Goal: Find contact information: Find contact information

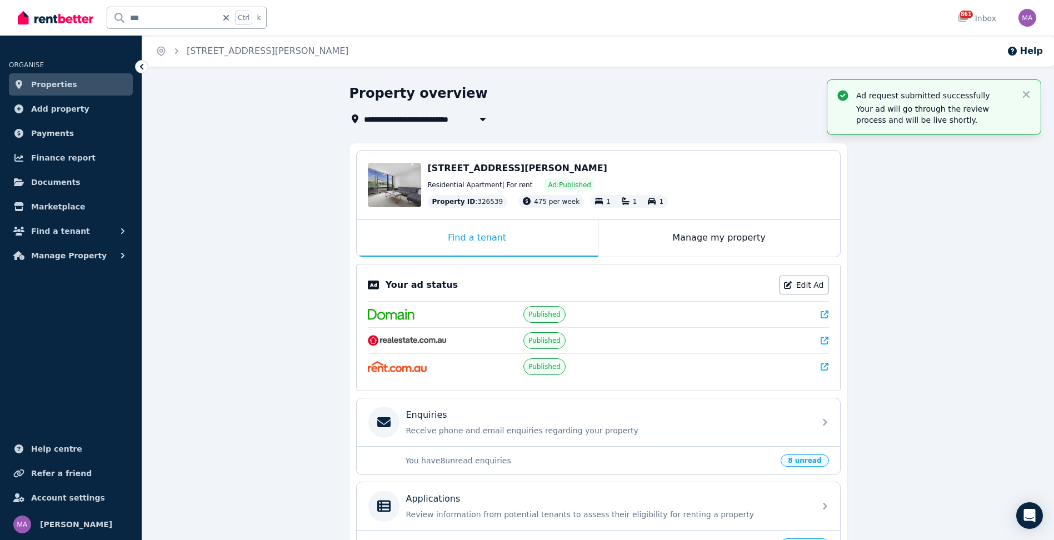
click at [62, 13] on img at bounding box center [56, 17] width 76 height 17
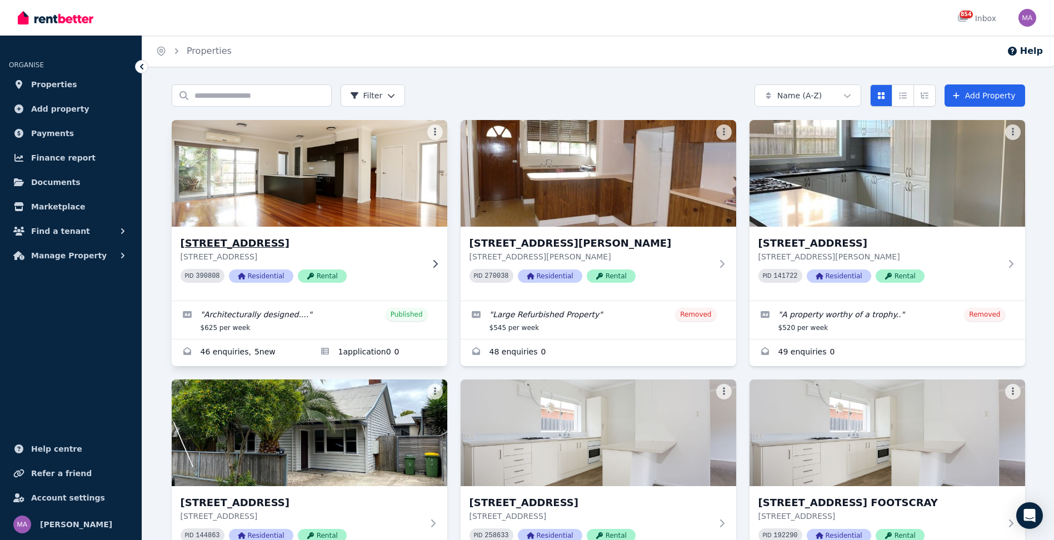
click at [437, 262] on icon at bounding box center [435, 264] width 11 height 9
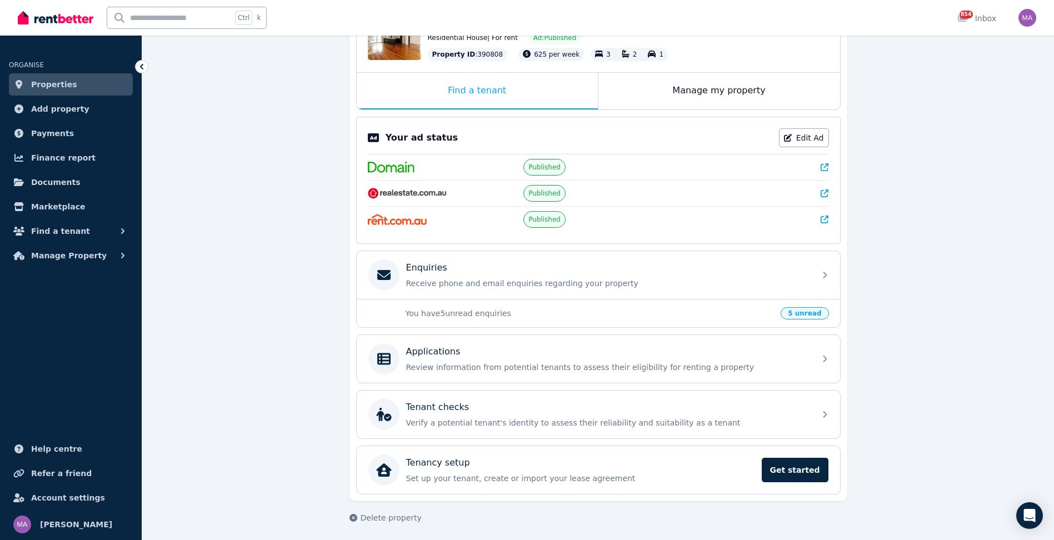
scroll to position [151, 0]
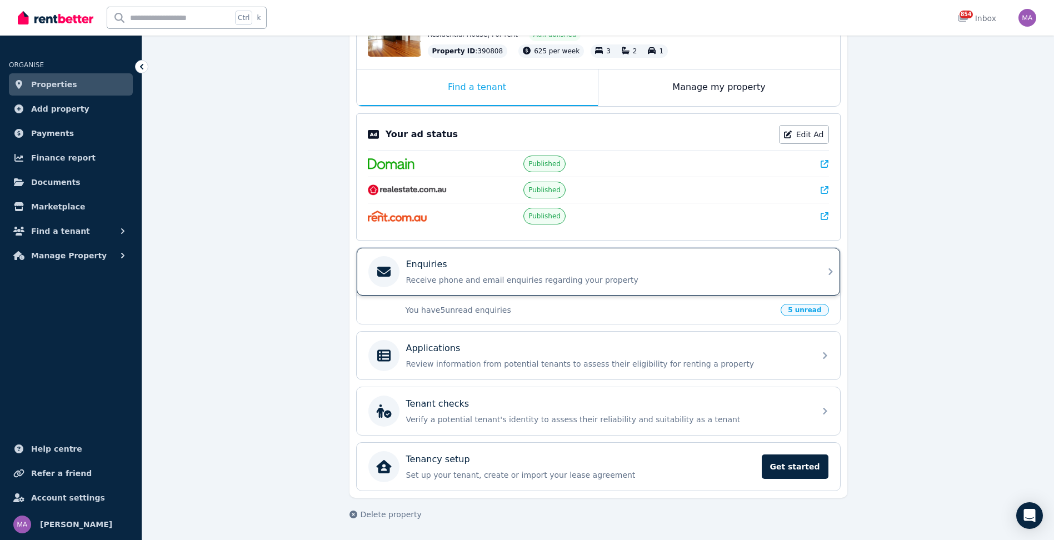
click at [832, 271] on icon at bounding box center [830, 271] width 13 height 13
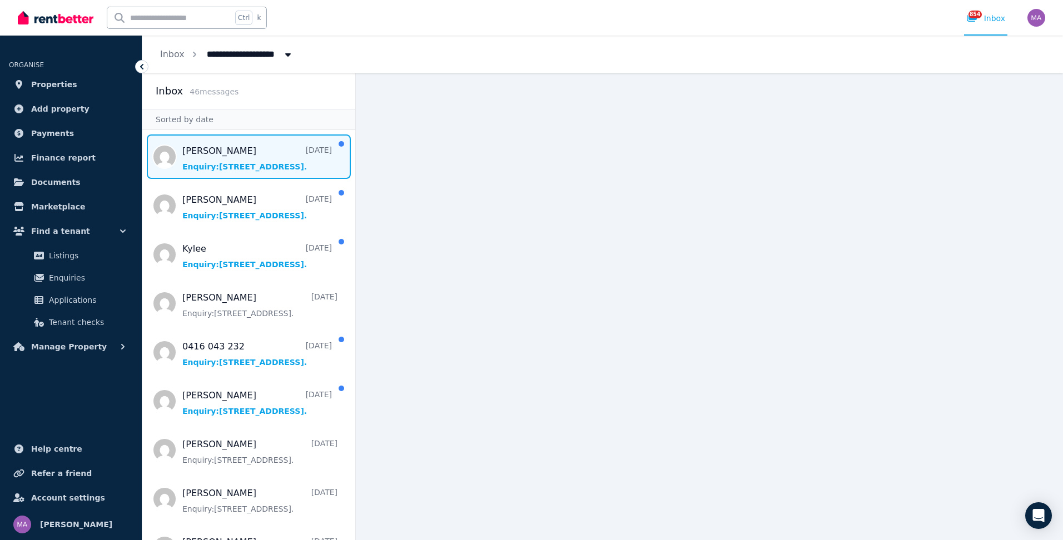
click at [232, 162] on span "Message list" at bounding box center [248, 157] width 213 height 44
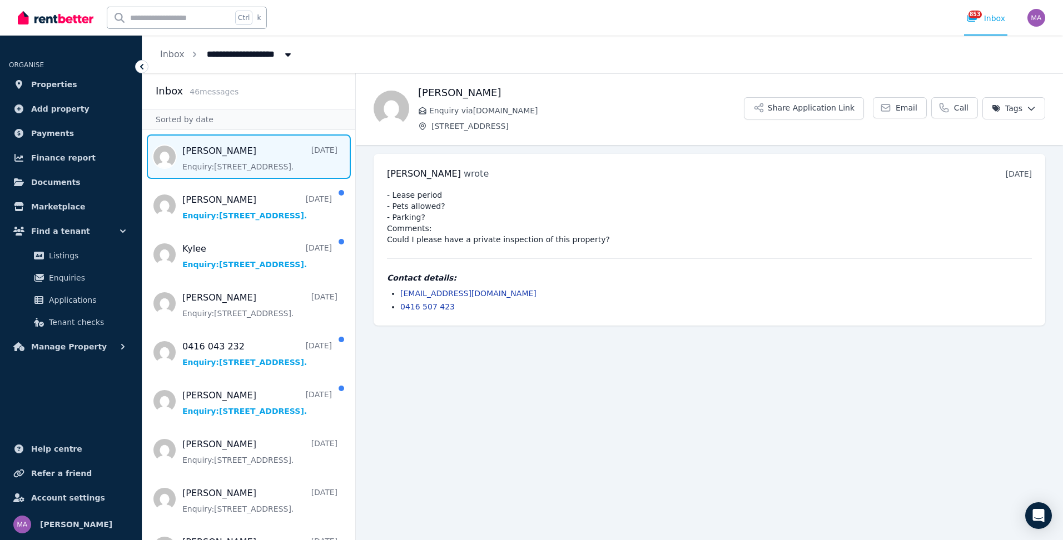
drag, startPoint x: 527, startPoint y: 297, endPoint x: 389, endPoint y: 297, distance: 138.4
click at [385, 296] on div "Michael Guzman Porras wrote 2 days ago 6:38 pm on Wed, 20 Aug 2025 - Lease peri…" at bounding box center [709, 240] width 671 height 172
drag, startPoint x: 389, startPoint y: 297, endPoint x: 450, endPoint y: 293, distance: 61.3
copy link "michaelguzmanporras@gmail.com"
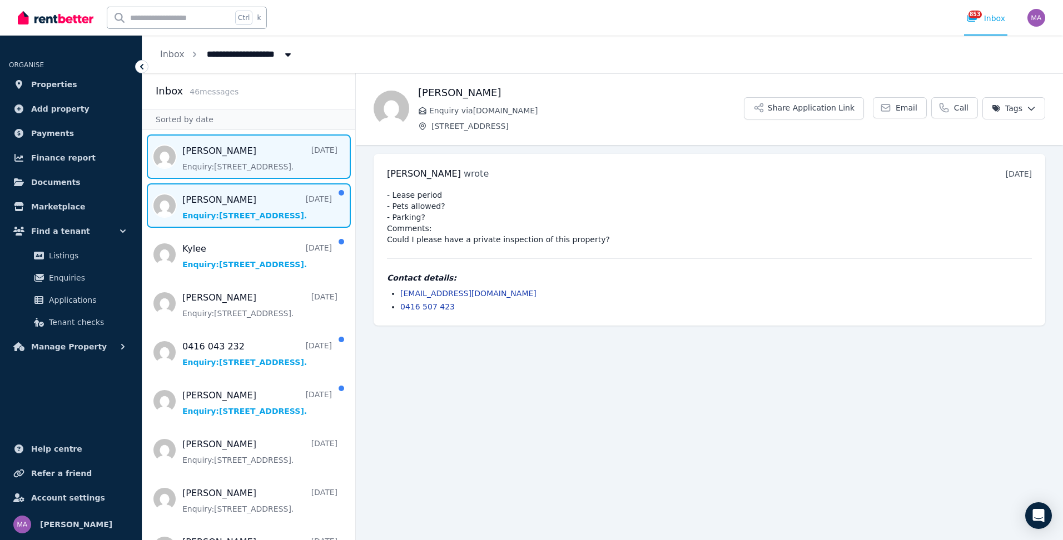
click at [236, 219] on span "Message list" at bounding box center [248, 205] width 213 height 44
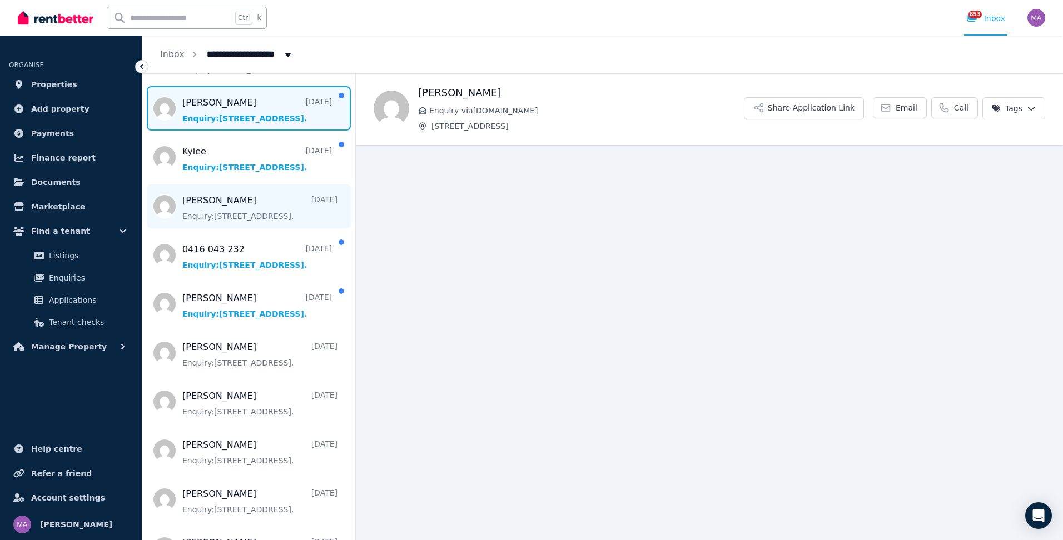
scroll to position [111, 0]
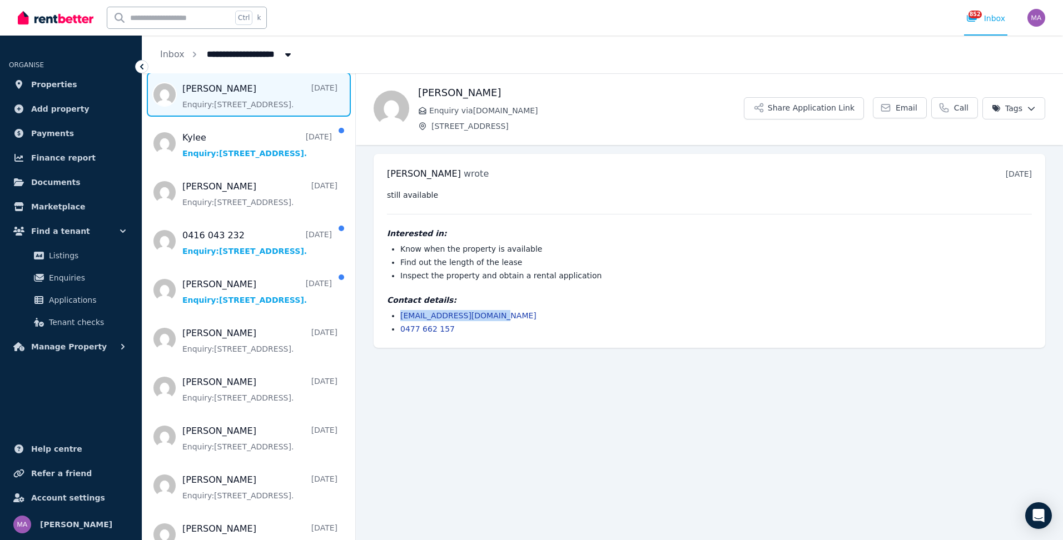
drag, startPoint x: 499, startPoint y: 313, endPoint x: 394, endPoint y: 317, distance: 105.7
click at [400, 317] on li "mosesfaka2025@gmail.com" at bounding box center [715, 315] width 631 height 11
drag, startPoint x: 394, startPoint y: 317, endPoint x: 425, endPoint y: 318, distance: 31.7
copy link "mosesfaka2025@gmail.com"
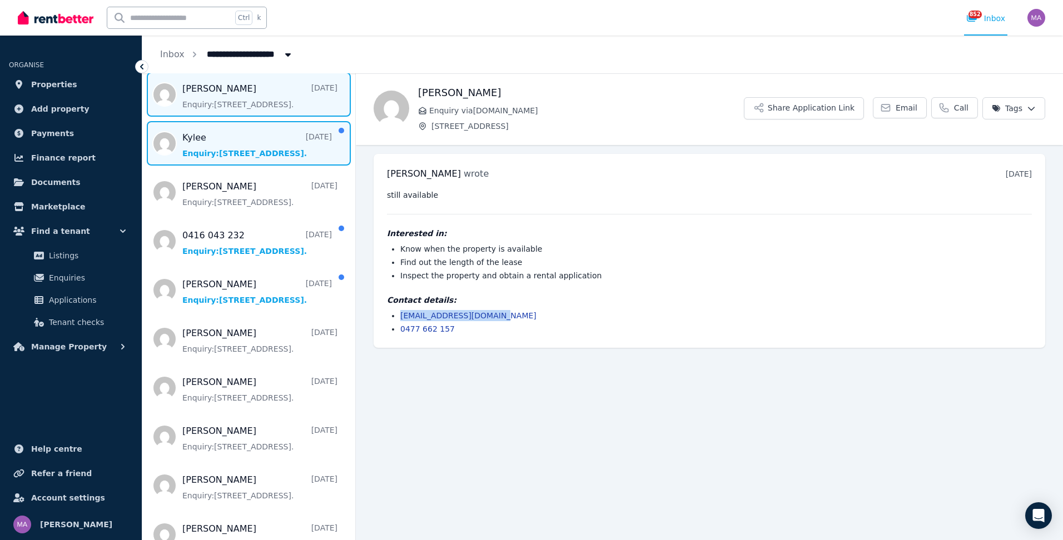
click at [230, 160] on span "Message list" at bounding box center [248, 143] width 213 height 44
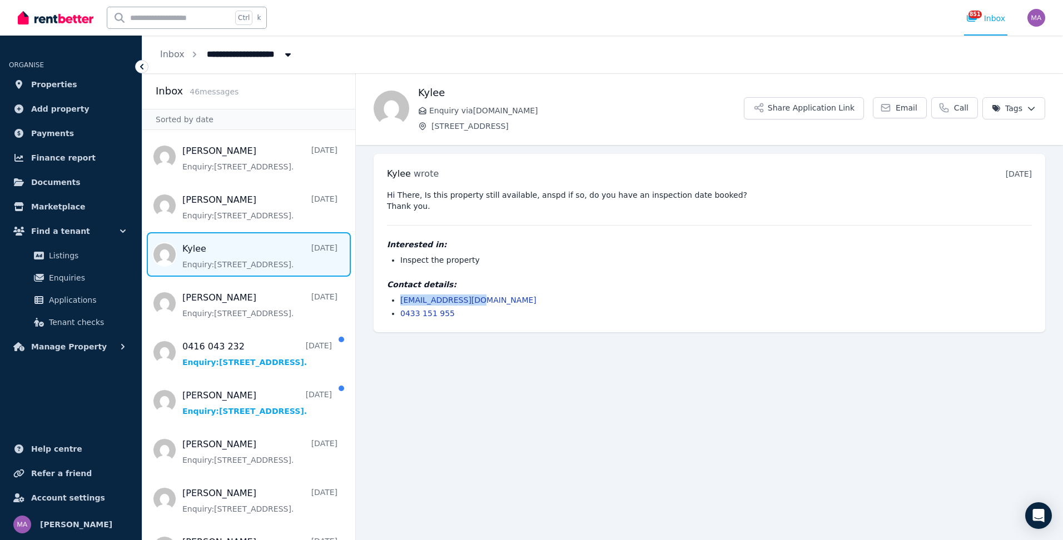
drag, startPoint x: 479, startPoint y: 303, endPoint x: 400, endPoint y: 300, distance: 79.0
click at [400, 300] on li "kyee.smit@zoho.com" at bounding box center [715, 300] width 631 height 11
drag, startPoint x: 400, startPoint y: 300, endPoint x: 414, endPoint y: 300, distance: 13.9
copy link "kyee.smit@zoho.com"
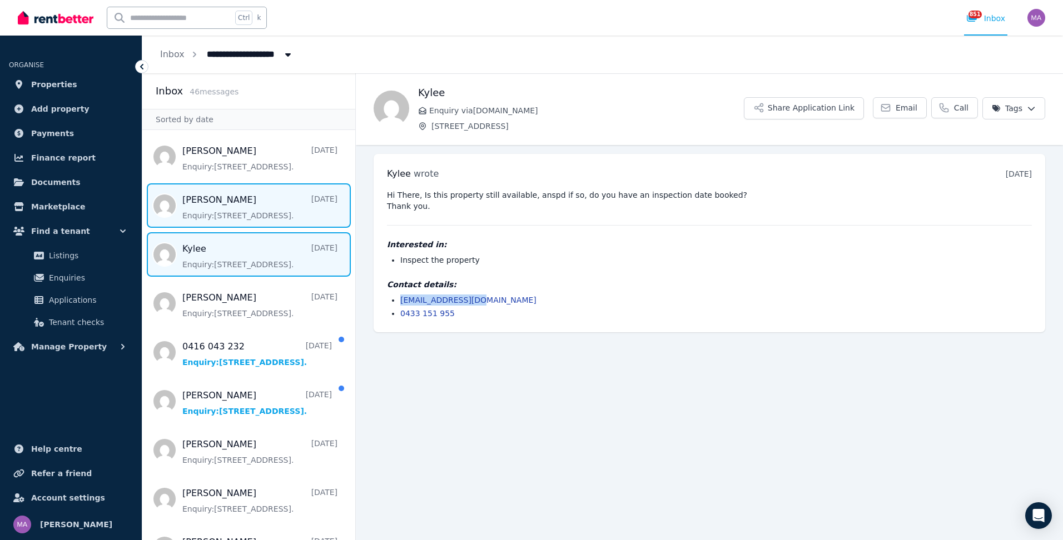
click at [220, 211] on span "Message list" at bounding box center [248, 205] width 213 height 44
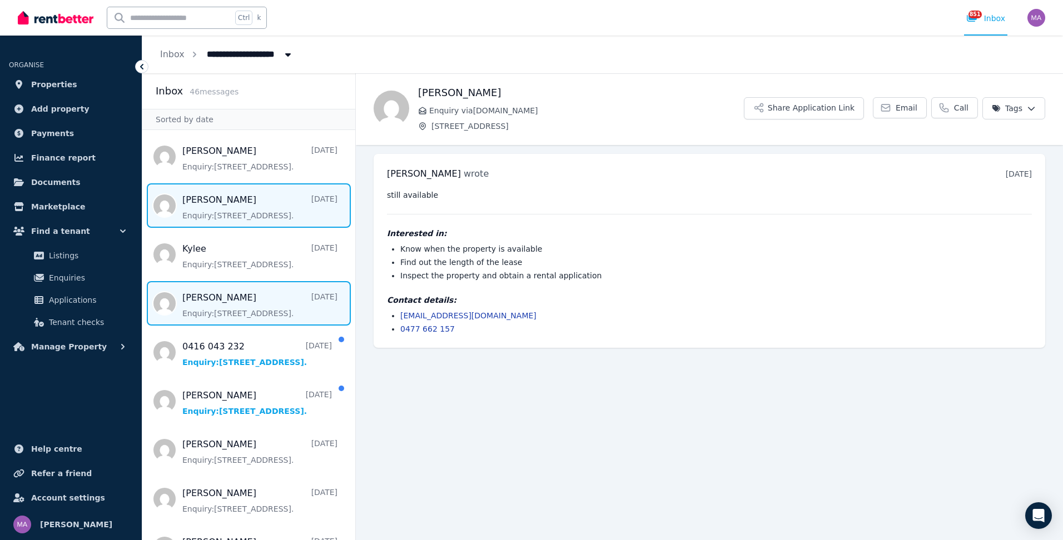
click at [198, 297] on span "Message list" at bounding box center [248, 303] width 213 height 44
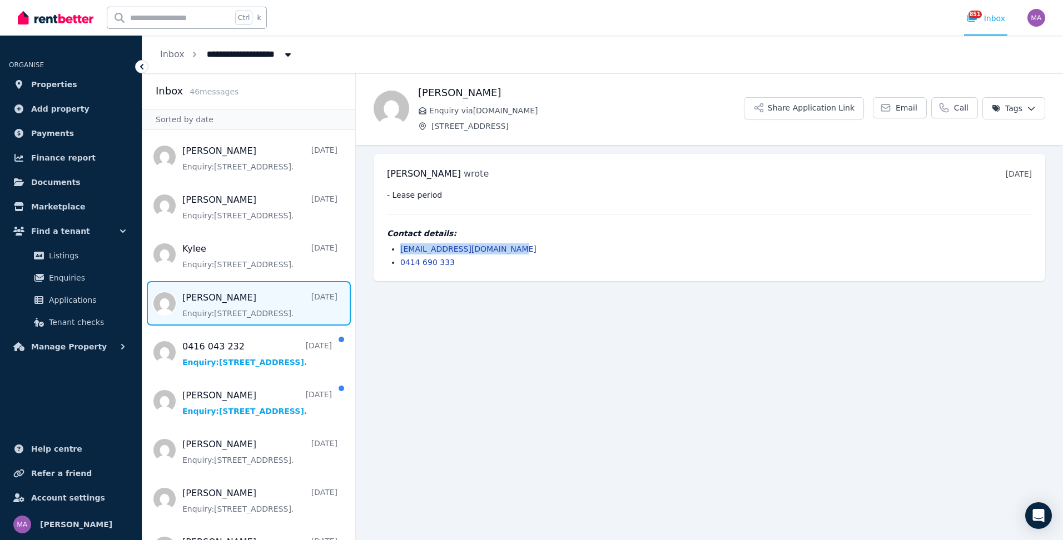
drag, startPoint x: 512, startPoint y: 244, endPoint x: 396, endPoint y: 247, distance: 116.8
click at [396, 247] on ul "floydtuimaka2025@gmail.com 0414 690 333" at bounding box center [709, 255] width 645 height 24
drag, startPoint x: 396, startPoint y: 247, endPoint x: 432, endPoint y: 247, distance: 36.1
copy link "floydtuimaka2025@gmail.com"
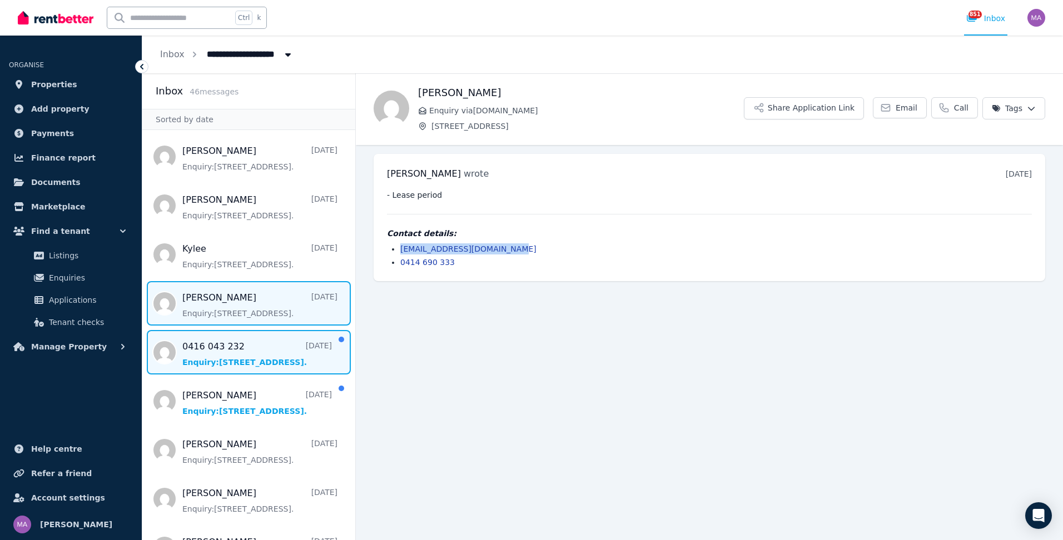
click at [211, 344] on span "Message list" at bounding box center [248, 352] width 213 height 44
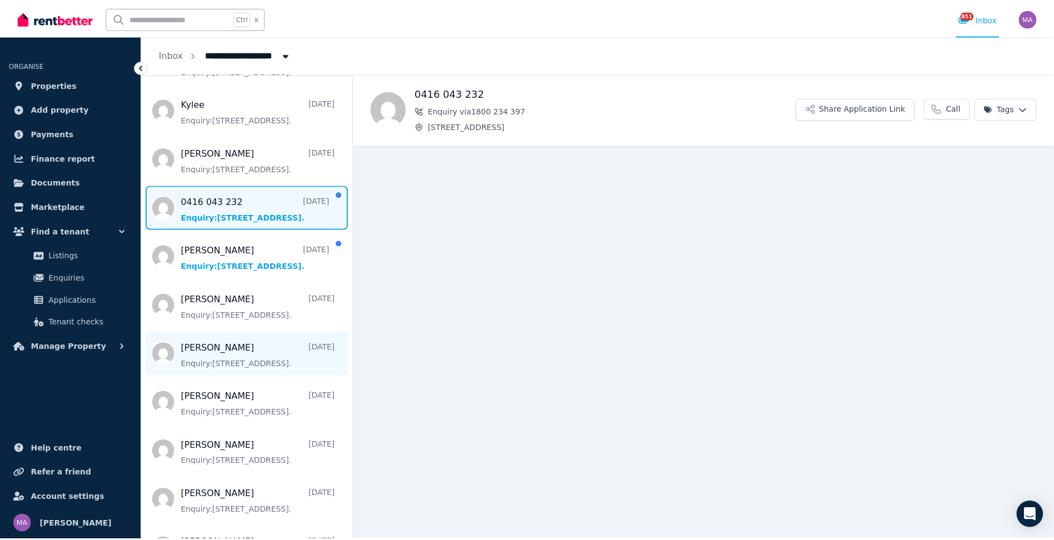
scroll to position [167, 0]
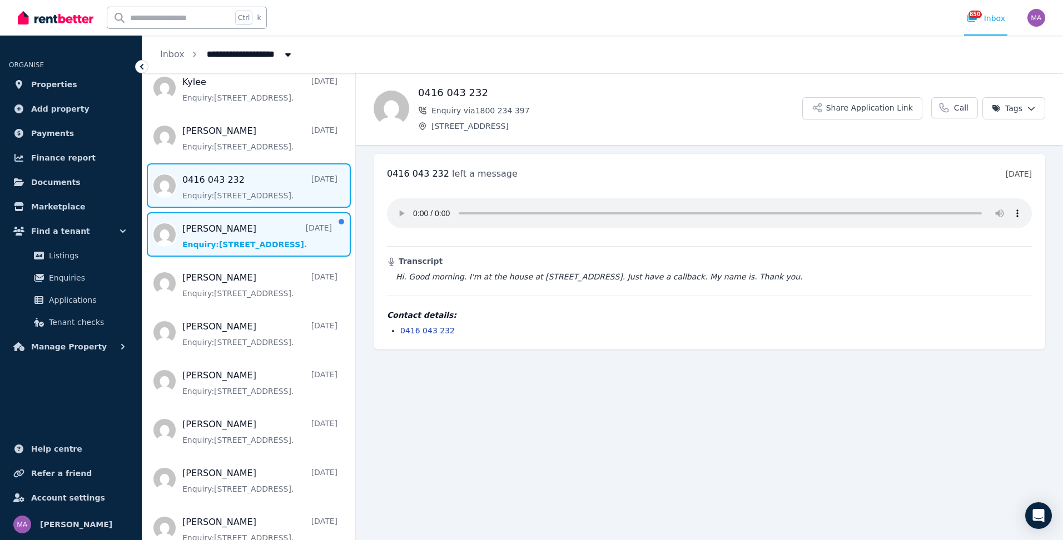
click at [217, 242] on span "Message list" at bounding box center [248, 234] width 213 height 44
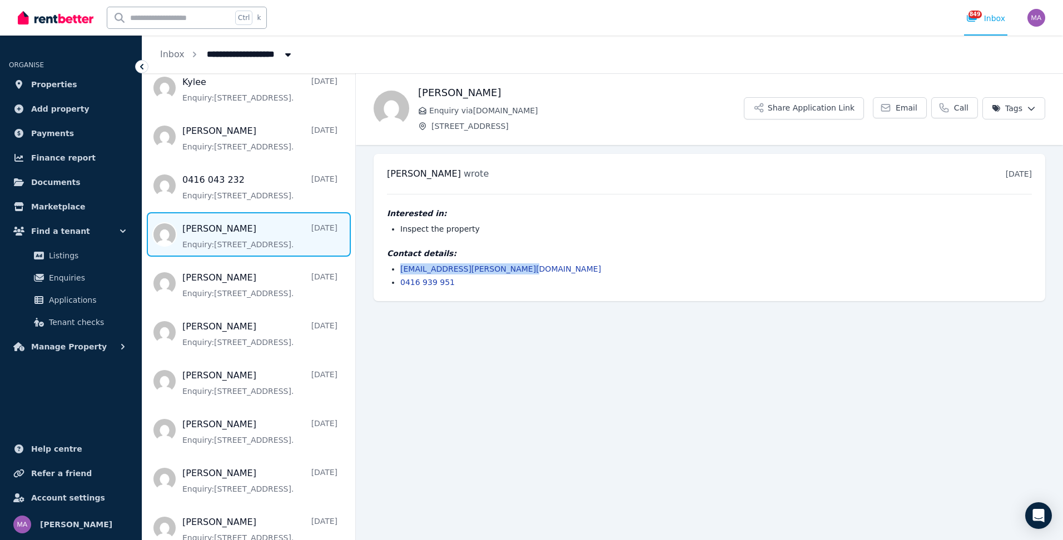
drag, startPoint x: 521, startPoint y: 268, endPoint x: 399, endPoint y: 265, distance: 121.8
click at [399, 265] on ul "jhonatan.gonzalez@hotmail.com 0416 939 951" at bounding box center [709, 275] width 645 height 24
drag, startPoint x: 399, startPoint y: 265, endPoint x: 443, endPoint y: 268, distance: 44.0
copy link "jhonatan.gonzalez@hotmail.com"
click at [132, 19] on input "text" at bounding box center [169, 17] width 125 height 21
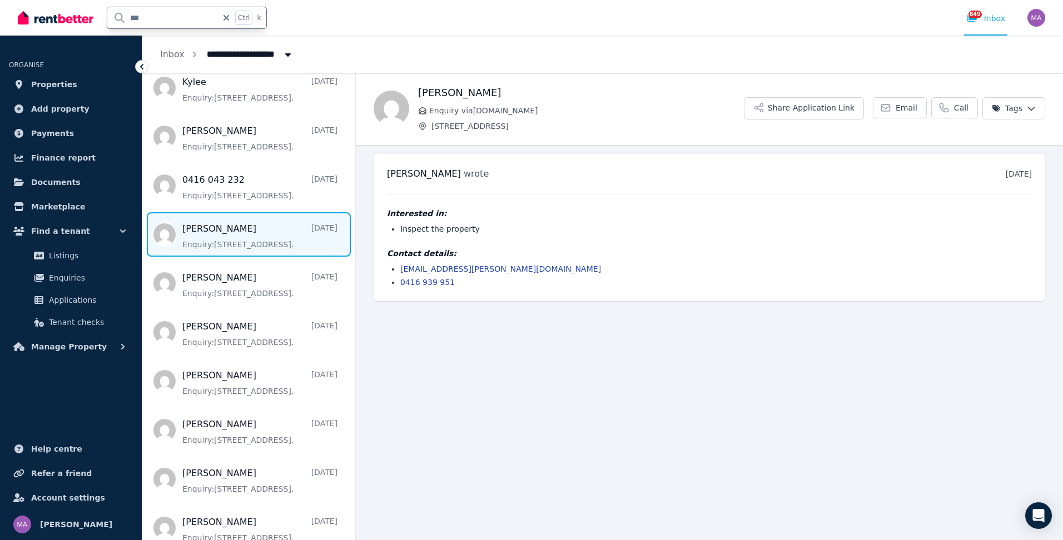
type input "****"
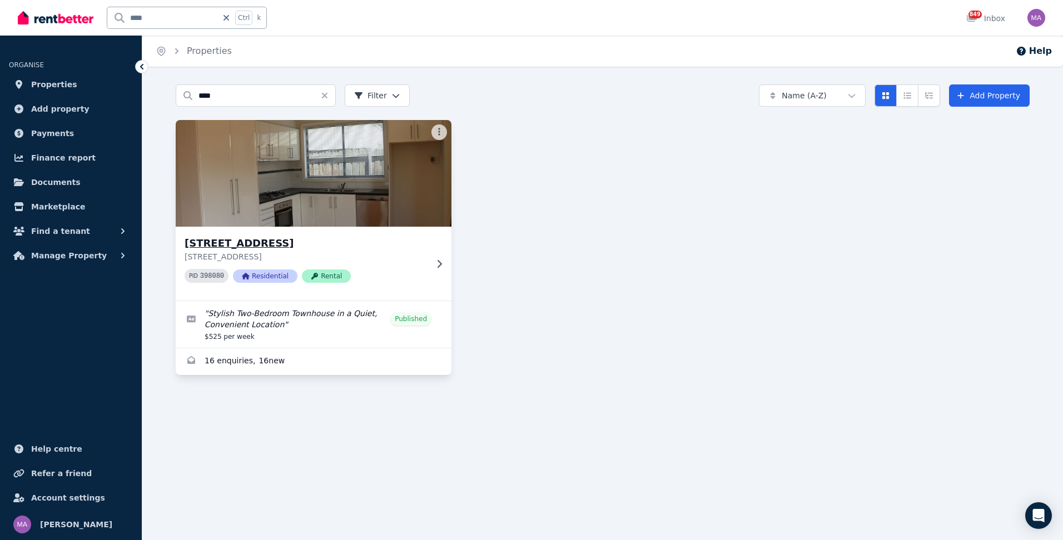
click at [440, 258] on div "75 Cala St, West Footscray 75 Cala St, West Footscray VIC 3012 PID 398080 Resid…" at bounding box center [314, 264] width 276 height 74
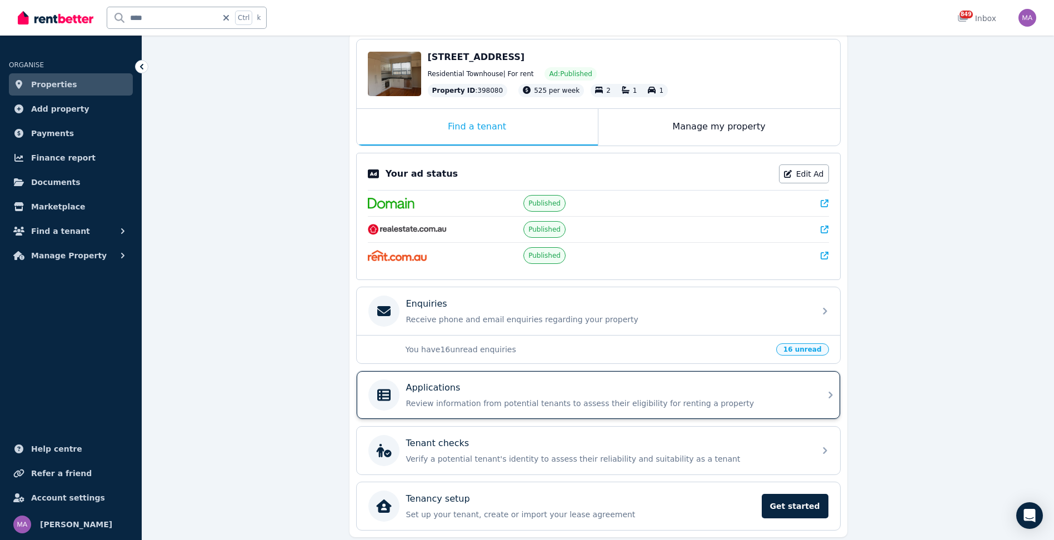
scroll to position [151, 0]
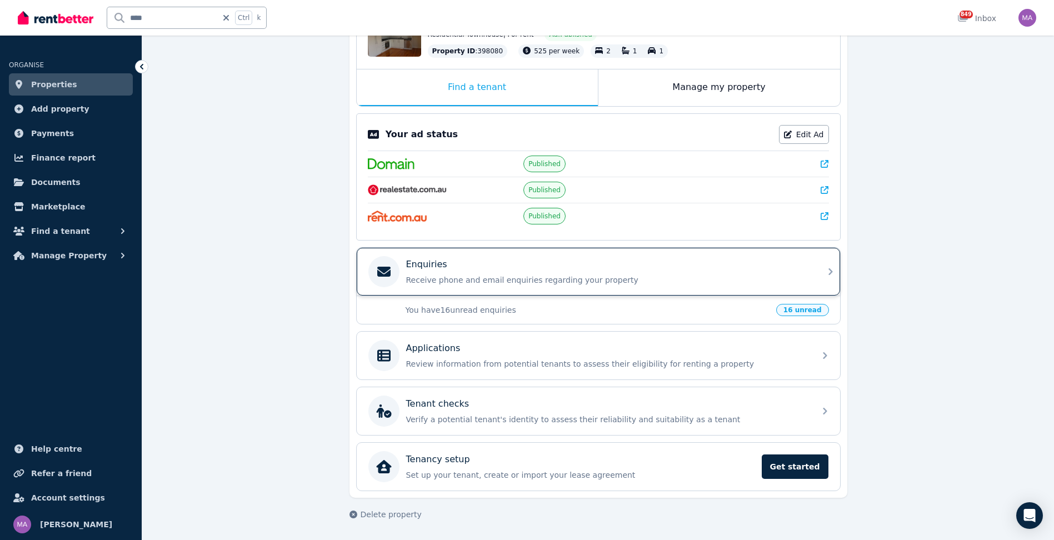
click at [831, 270] on icon at bounding box center [830, 271] width 13 height 13
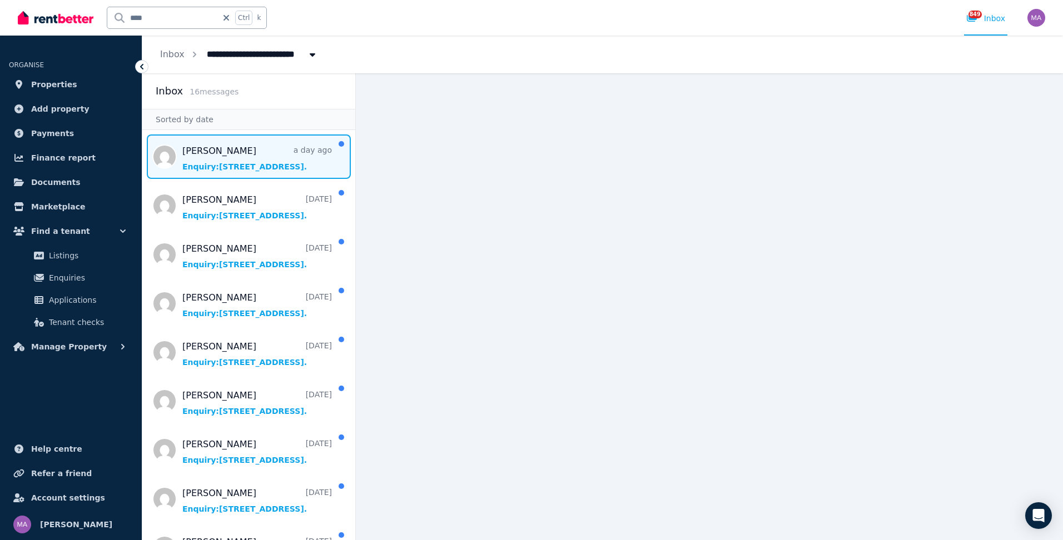
click at [260, 155] on span "Message list" at bounding box center [248, 157] width 213 height 44
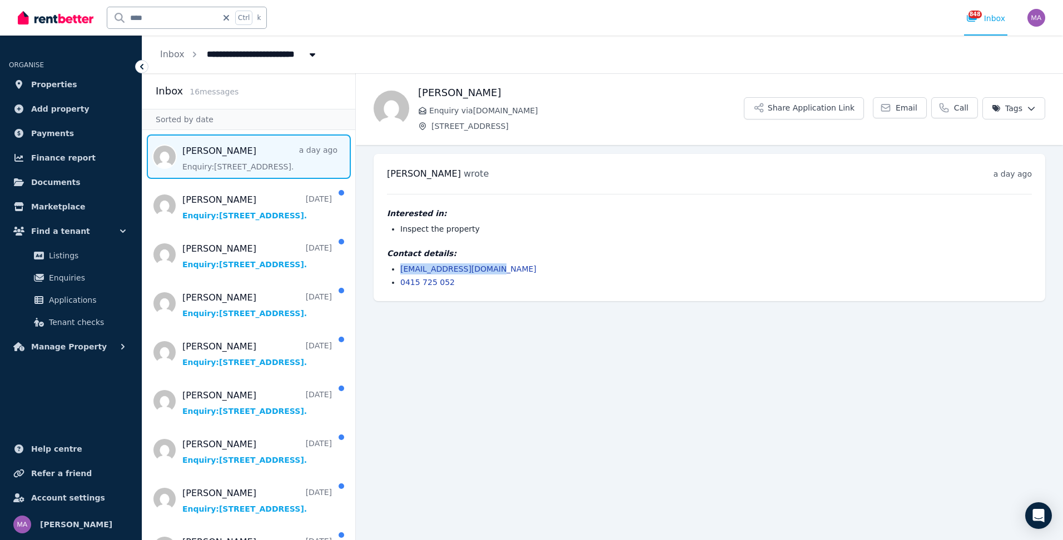
drag, startPoint x: 491, startPoint y: 268, endPoint x: 396, endPoint y: 271, distance: 94.5
click at [396, 271] on ul "nayarisa0502@gmail.com 0415 725 052" at bounding box center [709, 275] width 645 height 24
drag, startPoint x: 396, startPoint y: 271, endPoint x: 412, endPoint y: 269, distance: 16.2
copy link "nayarisa0502@gmail.com"
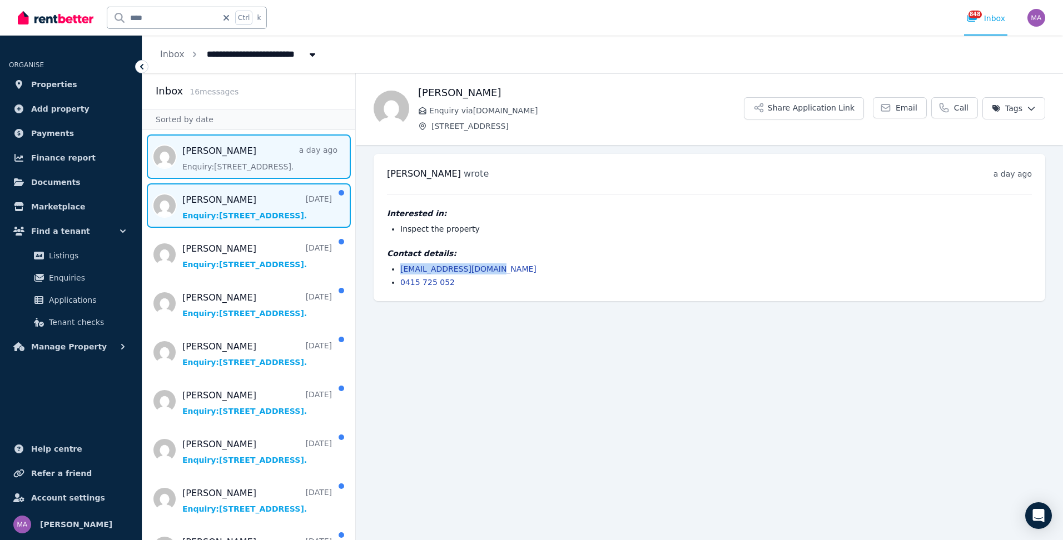
click at [195, 193] on span "Message list" at bounding box center [248, 205] width 213 height 44
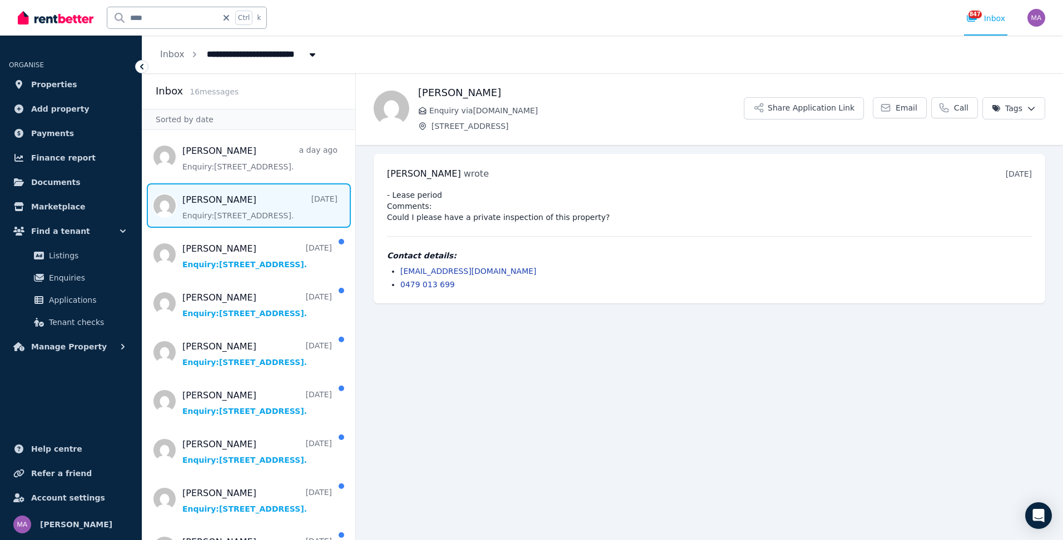
drag, startPoint x: 528, startPoint y: 274, endPoint x: 396, endPoint y: 275, distance: 131.7
click at [396, 275] on ul "cassandra_kennedy@outlook.com 0479 013 699" at bounding box center [709, 278] width 645 height 24
drag, startPoint x: 396, startPoint y: 275, endPoint x: 451, endPoint y: 276, distance: 55.0
copy link "cassandra_kennedy@outlook.com"
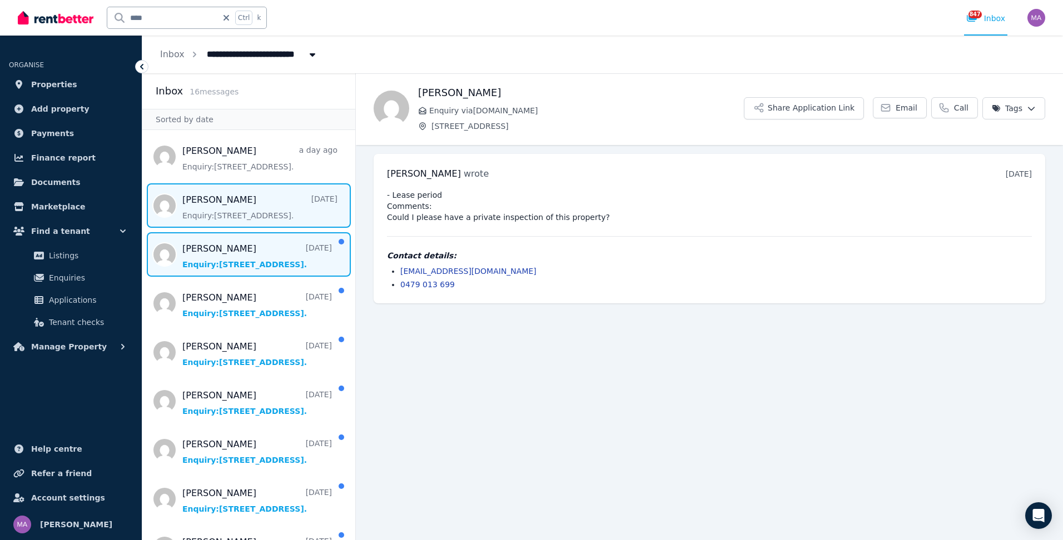
click at [209, 252] on span "Message list" at bounding box center [248, 254] width 213 height 44
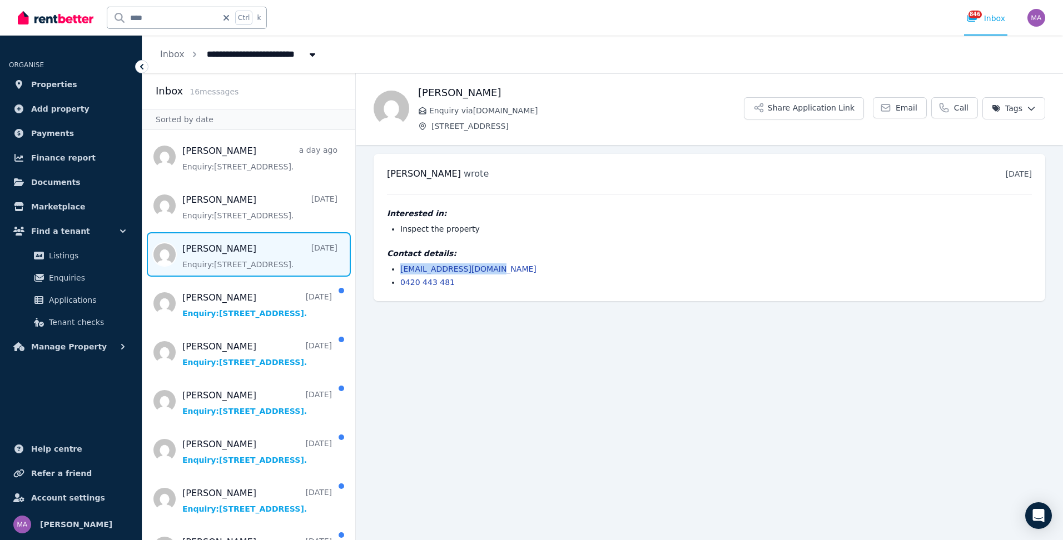
drag, startPoint x: 500, startPoint y: 273, endPoint x: 388, endPoint y: 272, distance: 112.3
click at [388, 272] on ul "brayaro314@hotmail.com 0420 443 481" at bounding box center [709, 275] width 645 height 24
drag, startPoint x: 388, startPoint y: 272, endPoint x: 437, endPoint y: 270, distance: 49.5
copy link "brayaro314@hotmail.com"
click at [248, 260] on span "Message list" at bounding box center [248, 254] width 213 height 44
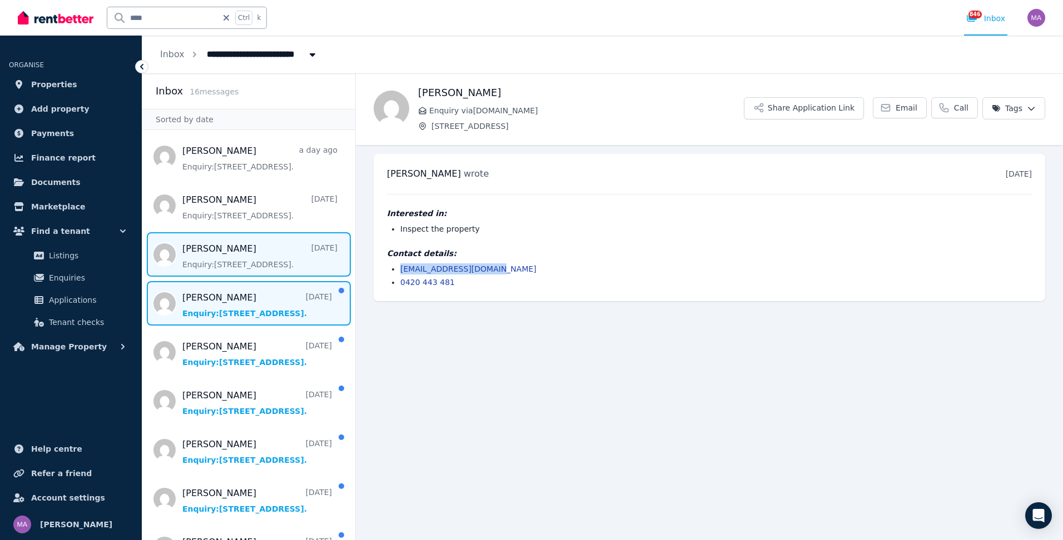
click at [228, 297] on span "Message list" at bounding box center [248, 303] width 213 height 44
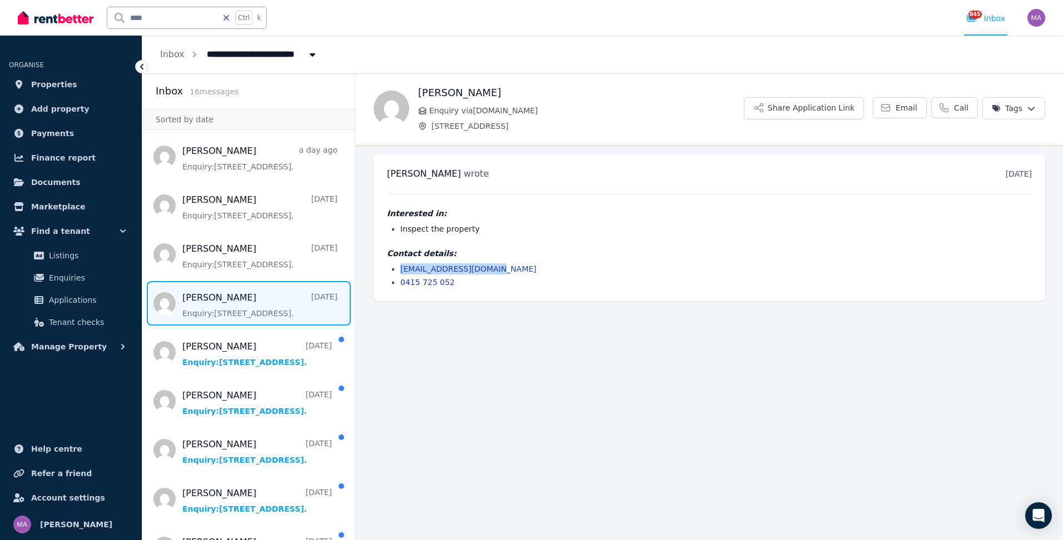
drag, startPoint x: 500, startPoint y: 269, endPoint x: 400, endPoint y: 267, distance: 99.5
click at [400, 267] on li "nayarisa0502@gmail.com" at bounding box center [715, 268] width 631 height 11
drag, startPoint x: 400, startPoint y: 267, endPoint x: 416, endPoint y: 267, distance: 15.6
copy link "nayarisa0502@gmail.com"
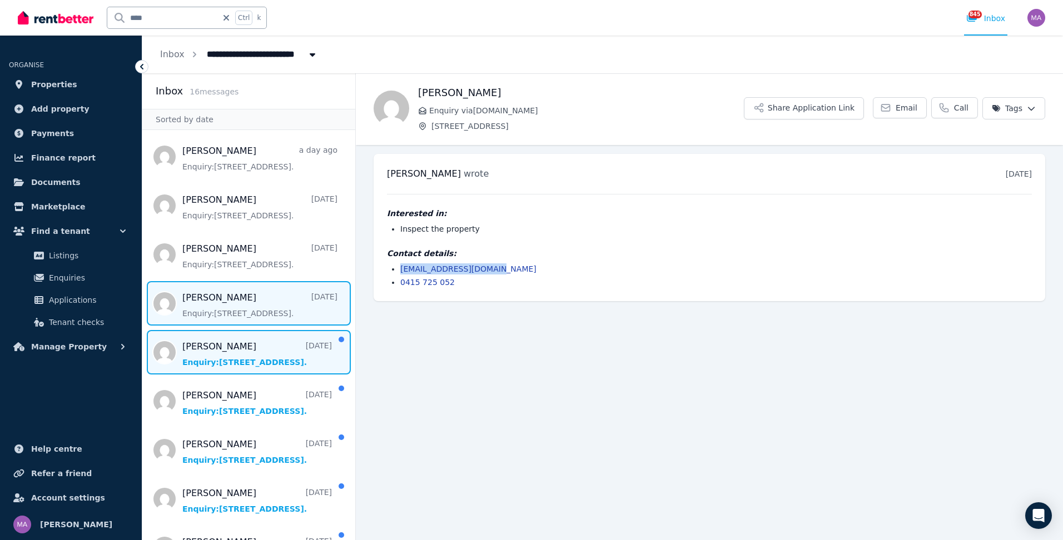
click at [228, 349] on span "Message list" at bounding box center [248, 352] width 213 height 44
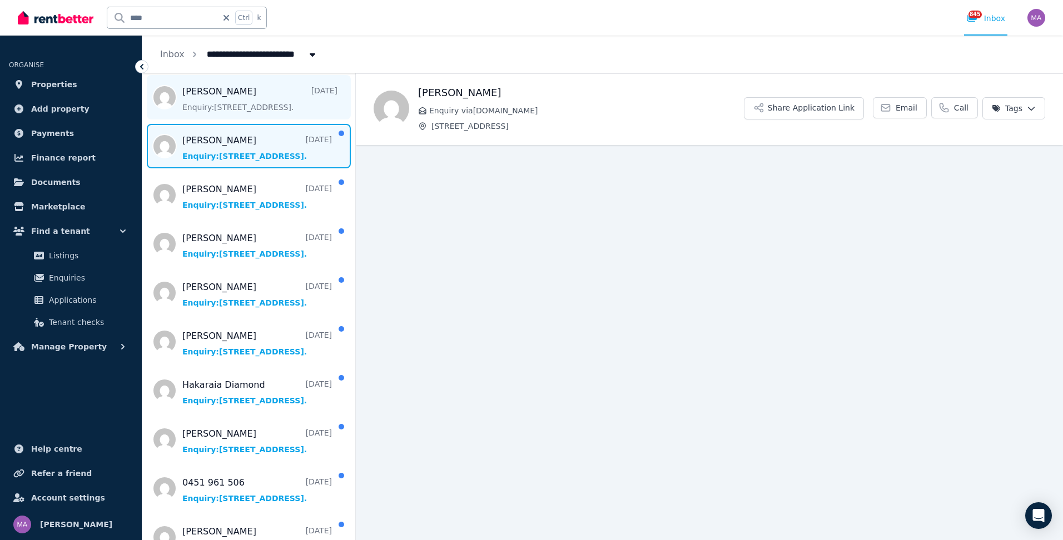
scroll to position [222, 0]
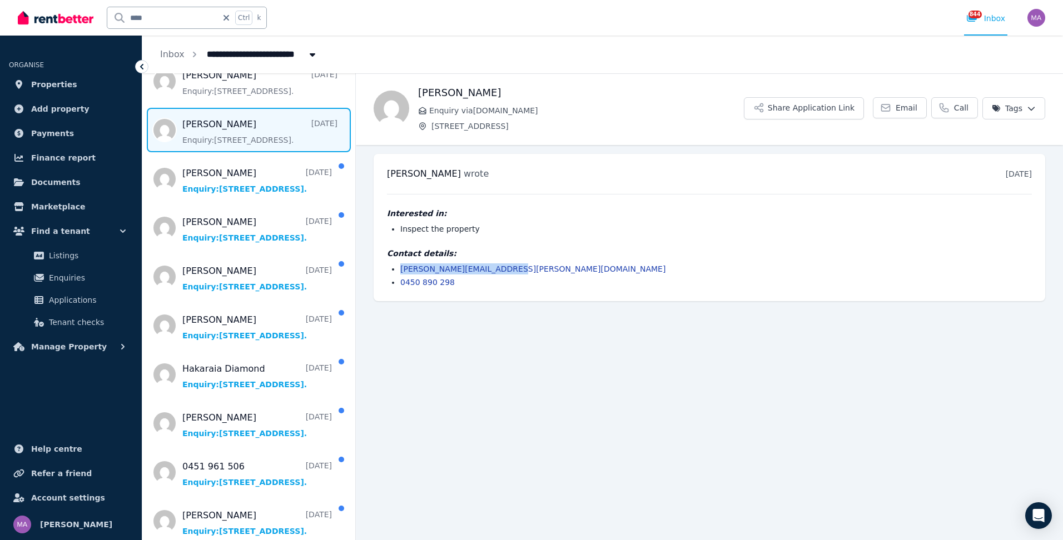
drag, startPoint x: 509, startPoint y: 266, endPoint x: 399, endPoint y: 270, distance: 110.7
click at [399, 270] on ul "paula.wartchow@hotmail.com 0450 890 298" at bounding box center [709, 275] width 645 height 24
drag, startPoint x: 399, startPoint y: 270, endPoint x: 417, endPoint y: 269, distance: 18.4
copy link "paula.wartchow@hotmail.com"
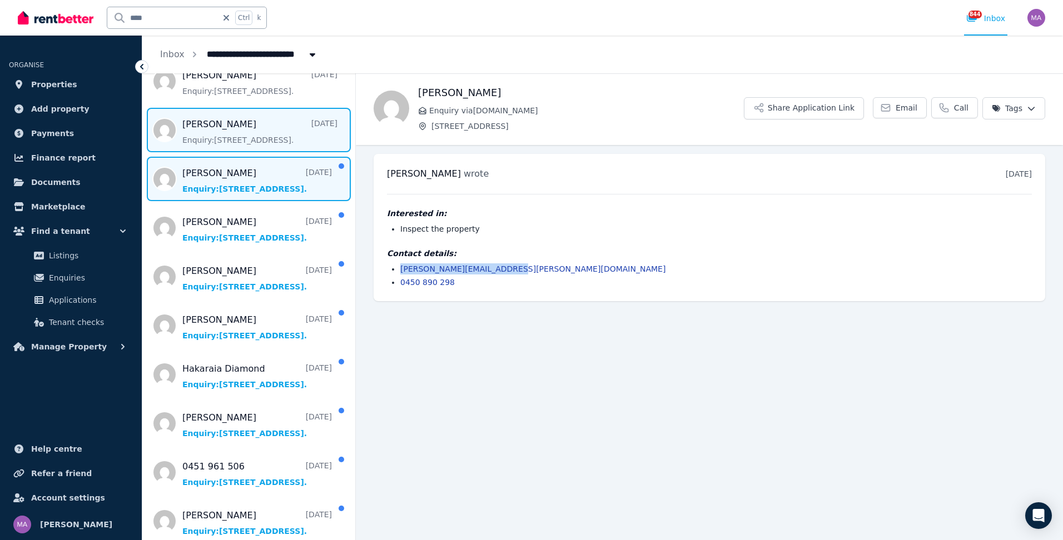
drag, startPoint x: 268, startPoint y: 193, endPoint x: 277, endPoint y: 197, distance: 9.7
click at [268, 193] on span "Message list" at bounding box center [248, 179] width 213 height 44
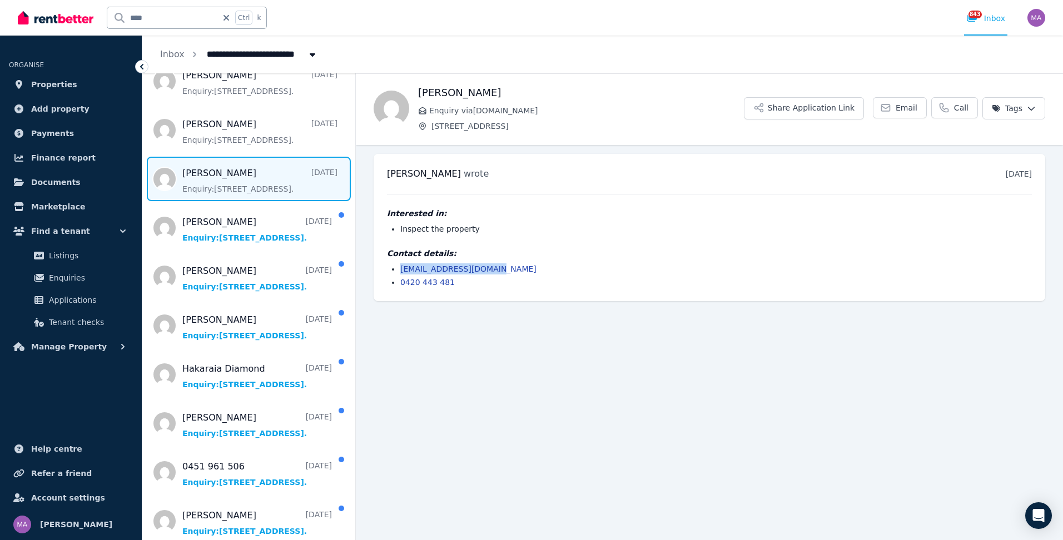
drag, startPoint x: 492, startPoint y: 268, endPoint x: 389, endPoint y: 271, distance: 104.0
click at [389, 271] on ul "brayaro314@hotmail.com 0420 443 481" at bounding box center [709, 275] width 645 height 24
drag, startPoint x: 389, startPoint y: 271, endPoint x: 431, endPoint y: 272, distance: 42.2
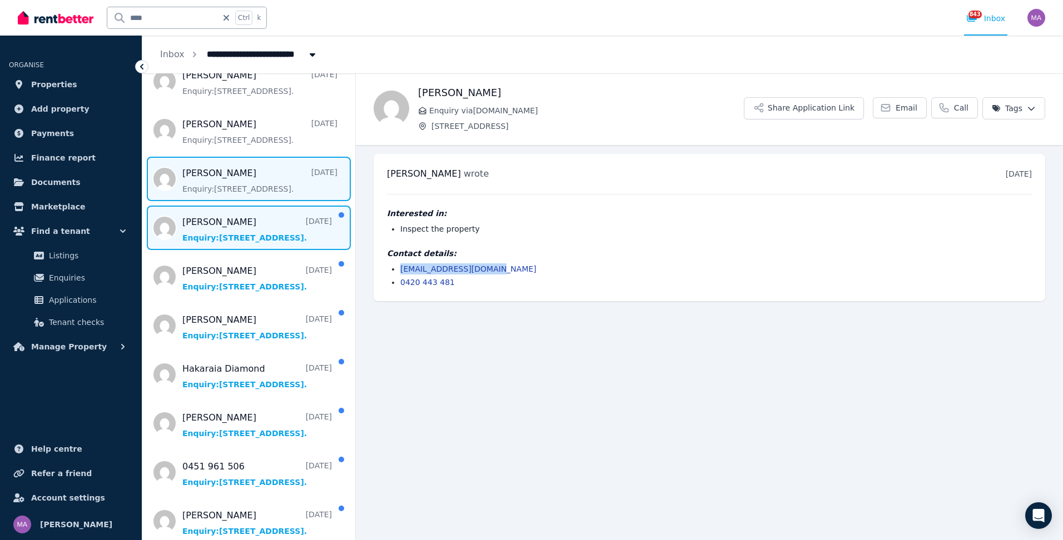
click at [247, 241] on span "Message list" at bounding box center [248, 228] width 213 height 44
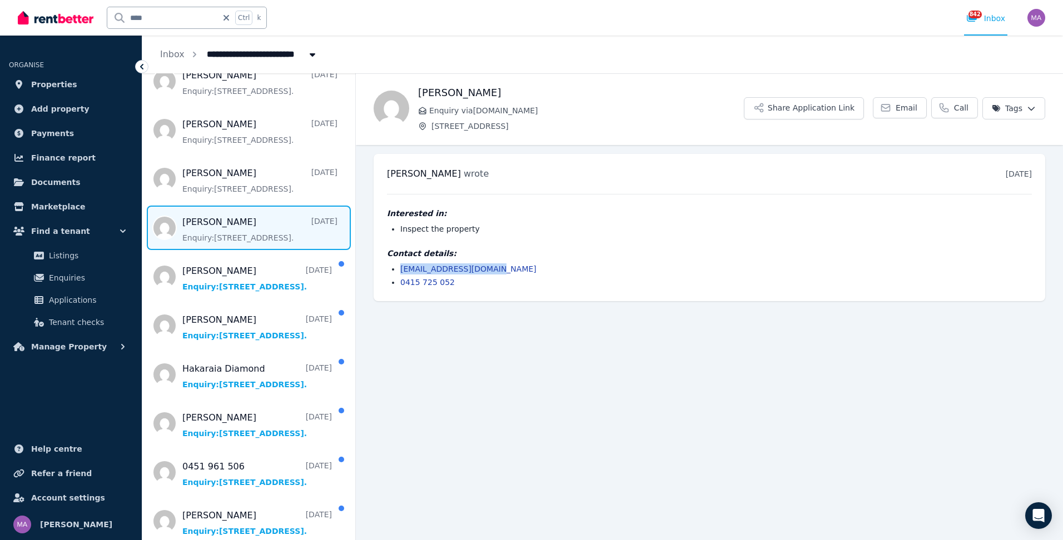
drag, startPoint x: 500, startPoint y: 268, endPoint x: 400, endPoint y: 269, distance: 100.0
click at [400, 269] on ul "nayarisa0502@gmail.com 0415 725 052" at bounding box center [709, 275] width 645 height 24
drag, startPoint x: 400, startPoint y: 270, endPoint x: 416, endPoint y: 269, distance: 16.7
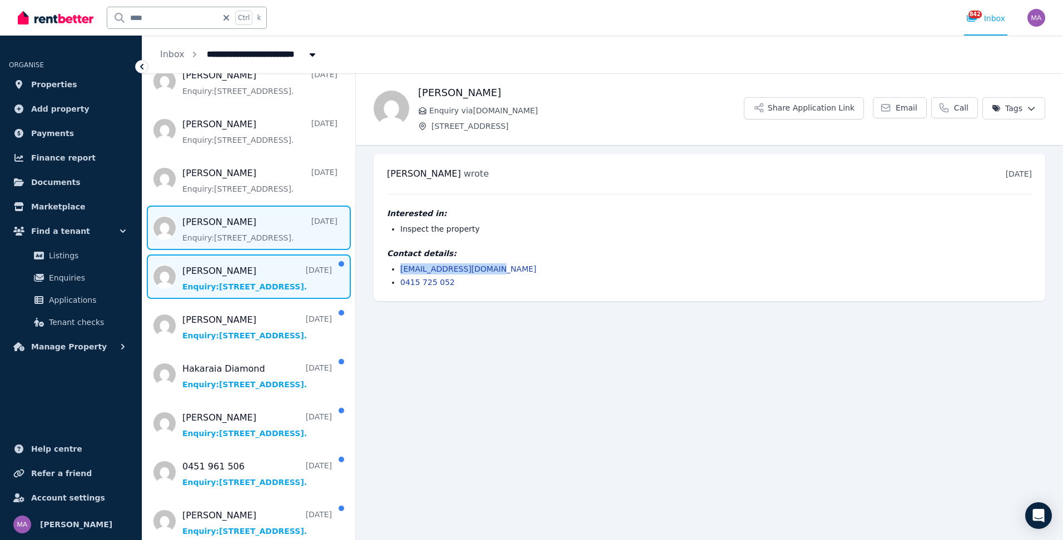
click at [242, 275] on span "Message list" at bounding box center [248, 277] width 213 height 44
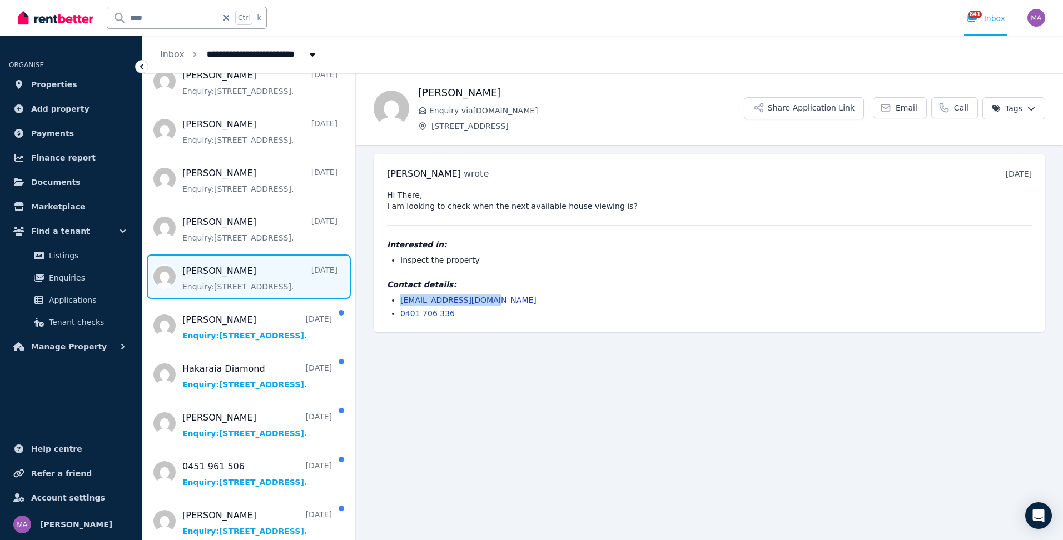
drag, startPoint x: 492, startPoint y: 301, endPoint x: 394, endPoint y: 302, distance: 97.8
click at [394, 302] on ul "kristysua94@gmail.com 0401 706 336" at bounding box center [709, 307] width 645 height 24
drag, startPoint x: 394, startPoint y: 302, endPoint x: 448, endPoint y: 302, distance: 53.9
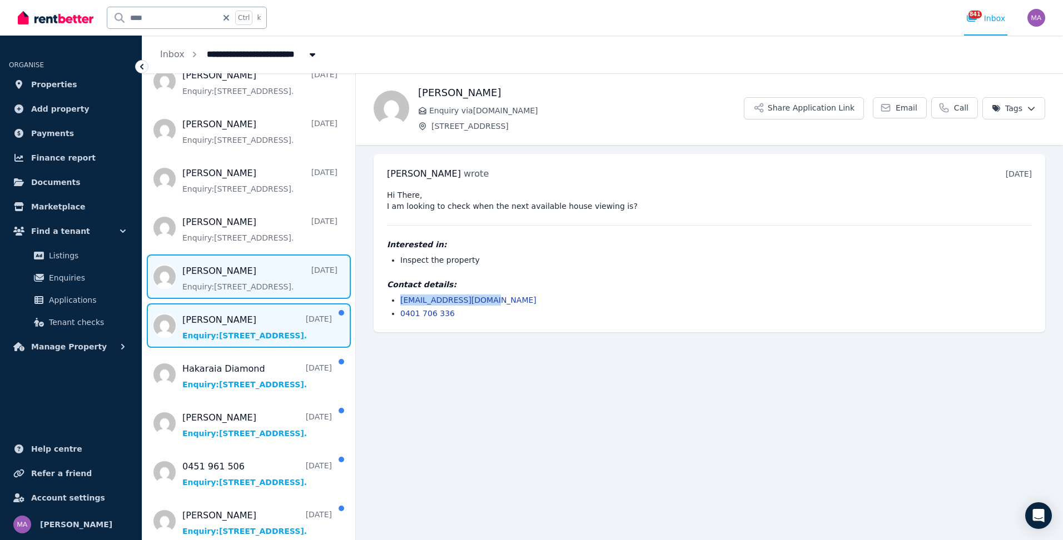
click at [221, 330] on span "Message list" at bounding box center [248, 325] width 213 height 44
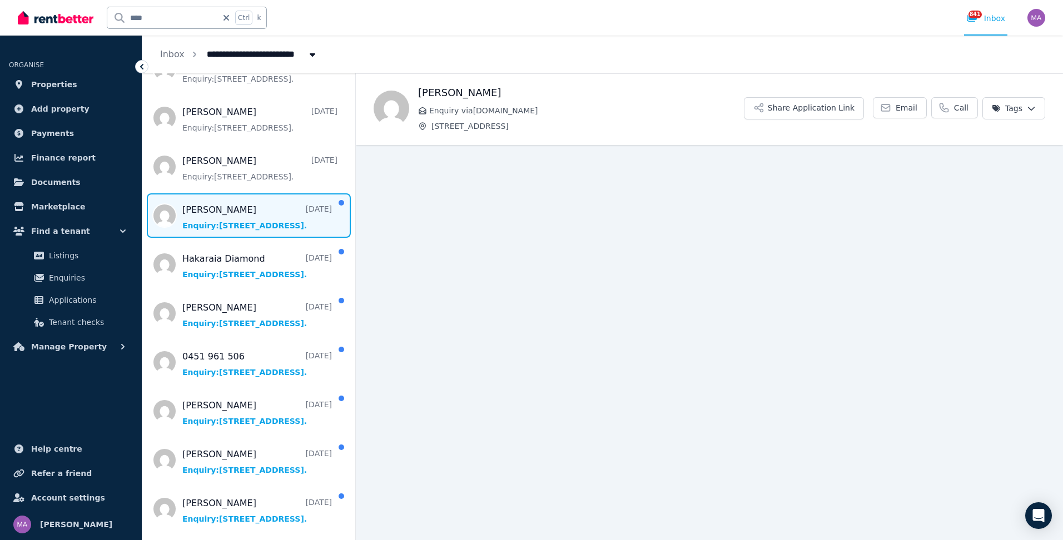
scroll to position [333, 0]
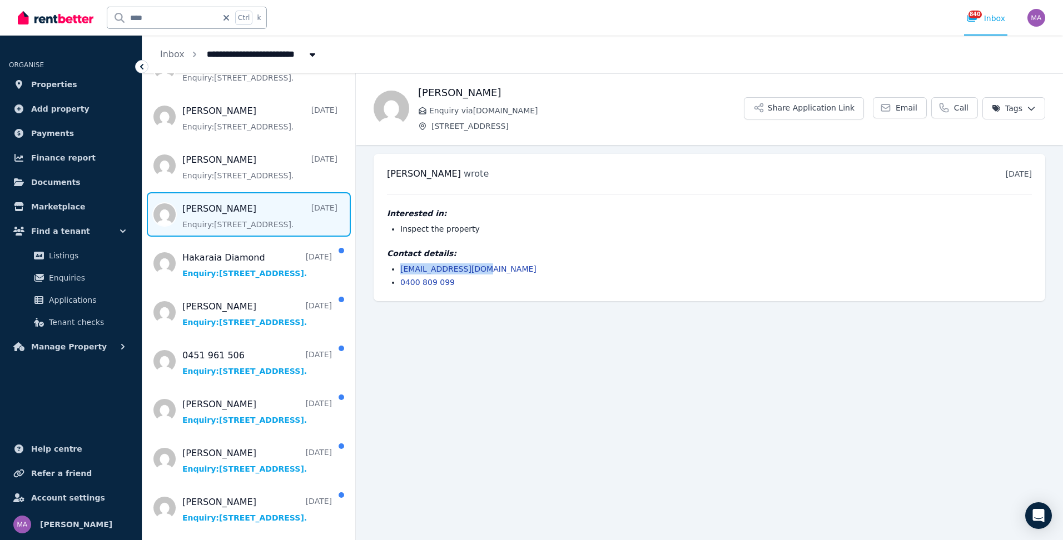
drag, startPoint x: 490, startPoint y: 265, endPoint x: 387, endPoint y: 269, distance: 102.9
click at [387, 269] on ul "cindyhenwood@me.com 0400 809 099" at bounding box center [709, 275] width 645 height 24
drag, startPoint x: 387, startPoint y: 269, endPoint x: 447, endPoint y: 270, distance: 59.5
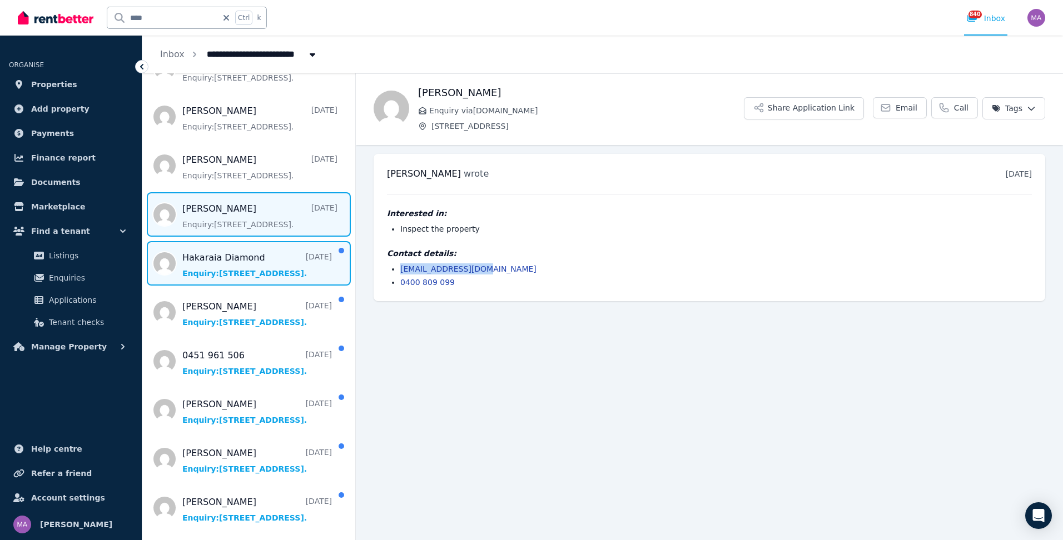
click at [205, 262] on span "Message list" at bounding box center [248, 263] width 213 height 44
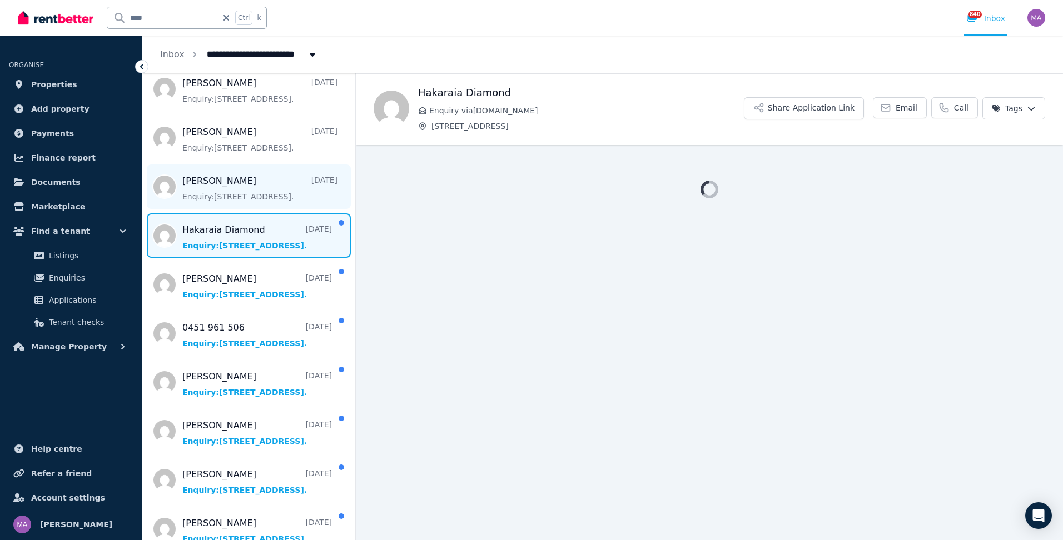
scroll to position [377, 0]
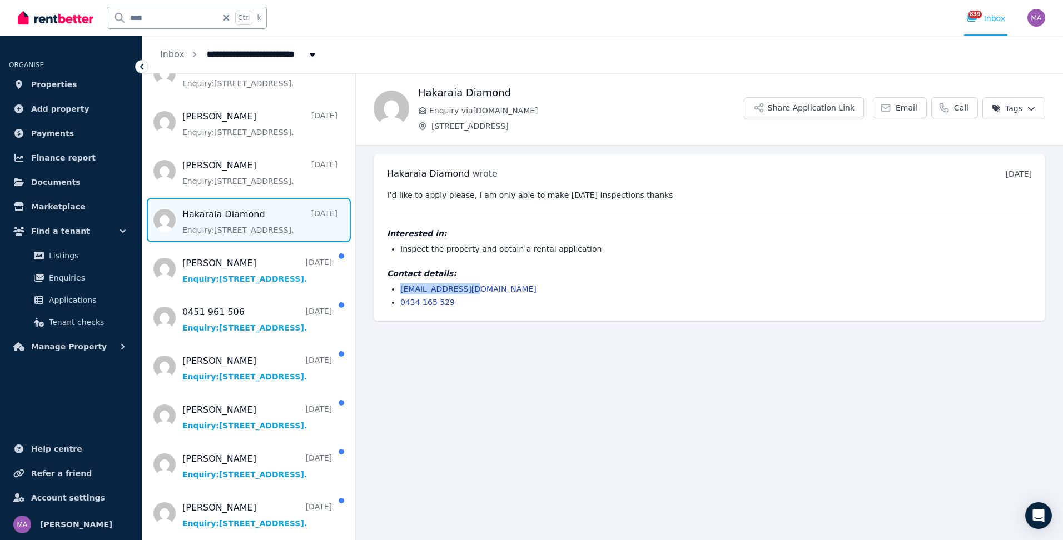
drag, startPoint x: 475, startPoint y: 288, endPoint x: 399, endPoint y: 288, distance: 76.7
click at [399, 288] on ul "hakad@outlook.com 0434 165 529" at bounding box center [709, 295] width 645 height 24
drag, startPoint x: 399, startPoint y: 288, endPoint x: 418, endPoint y: 288, distance: 19.5
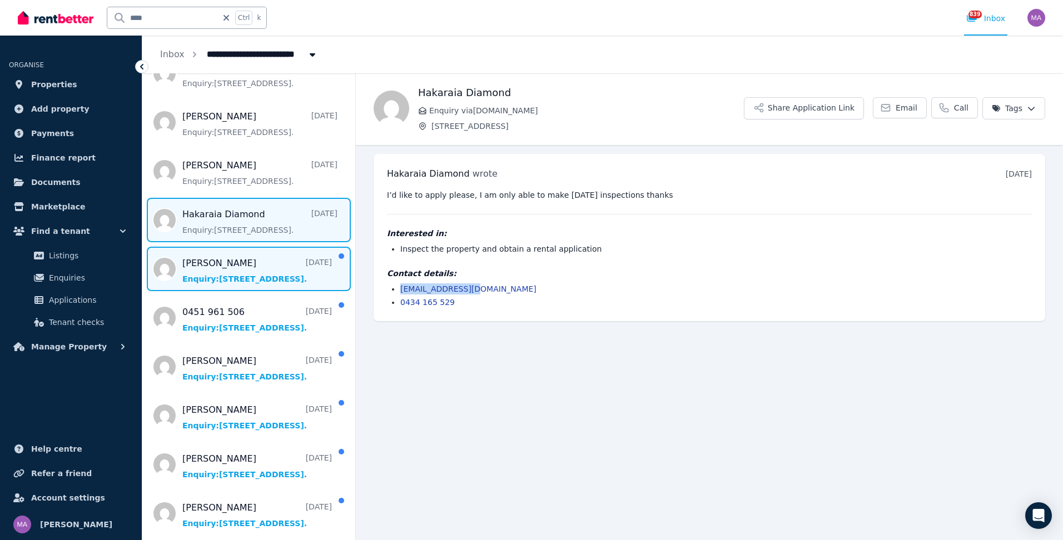
click at [280, 278] on span "Message list" at bounding box center [248, 269] width 213 height 44
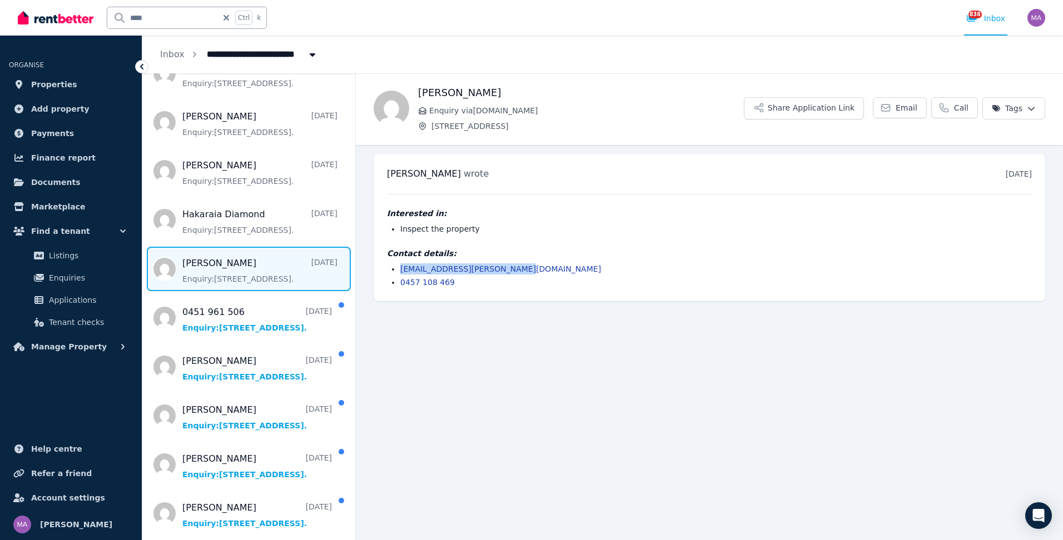
drag, startPoint x: 517, startPoint y: 268, endPoint x: 395, endPoint y: 269, distance: 122.3
click at [395, 269] on ul "household.collison@gmail.com 0457 108 469" at bounding box center [709, 275] width 645 height 24
drag, startPoint x: 395, startPoint y: 269, endPoint x: 455, endPoint y: 270, distance: 60.0
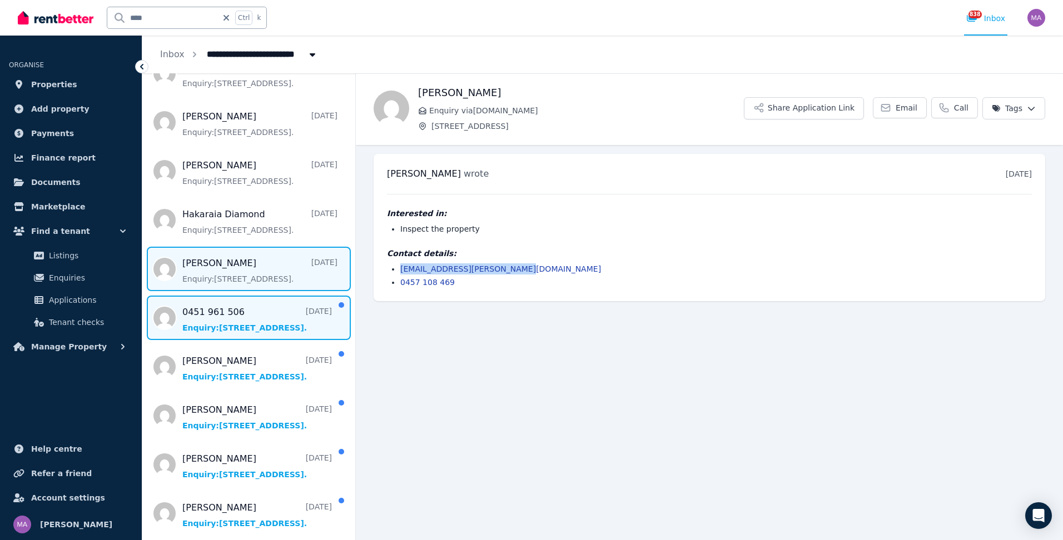
click at [253, 317] on span "Message list" at bounding box center [248, 318] width 213 height 44
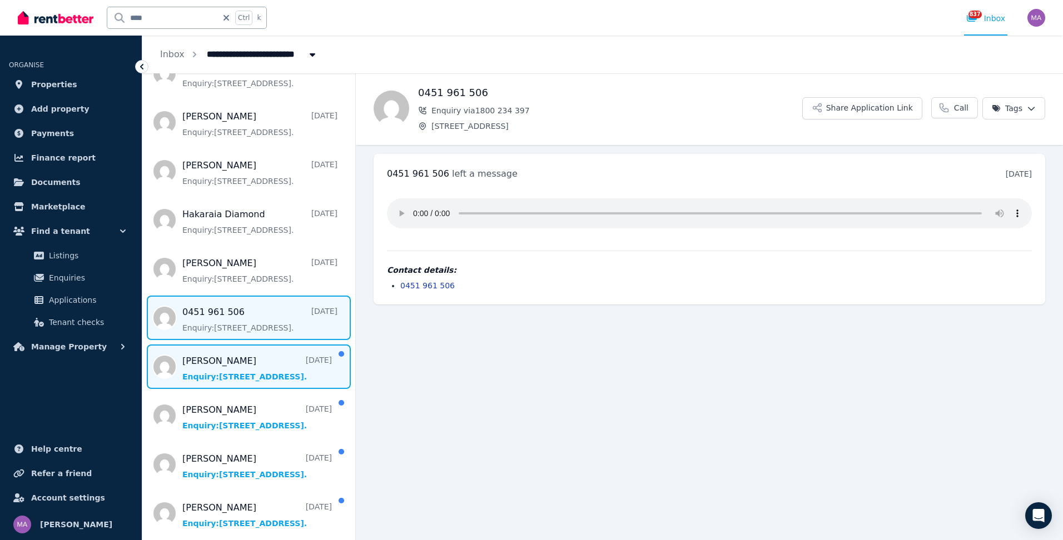
click at [223, 375] on span "Message list" at bounding box center [248, 367] width 213 height 44
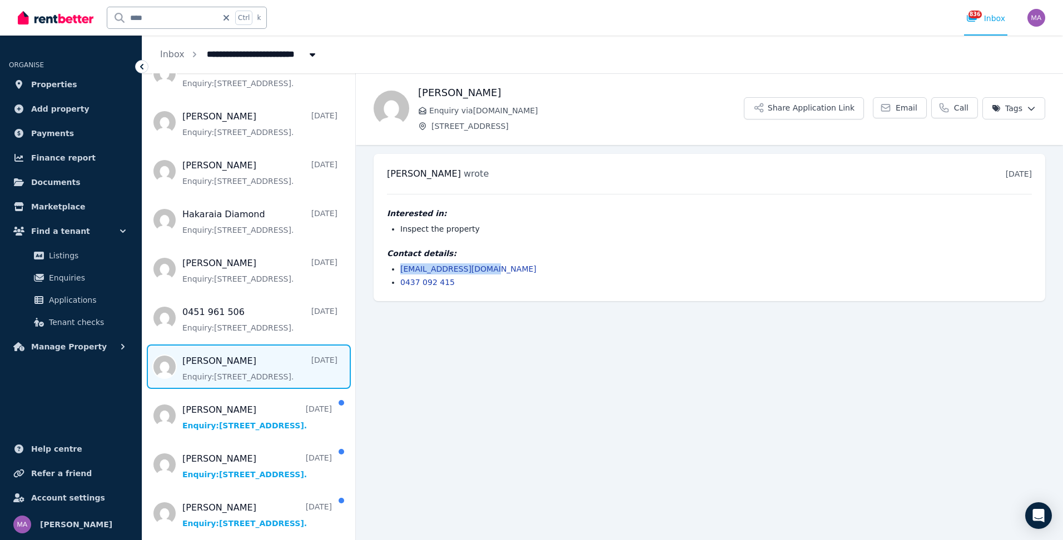
drag, startPoint x: 498, startPoint y: 270, endPoint x: 400, endPoint y: 266, distance: 98.5
click at [400, 266] on ul "amandasmart@ymail.com 0437 092 415" at bounding box center [709, 275] width 645 height 24
drag, startPoint x: 400, startPoint y: 266, endPoint x: 416, endPoint y: 268, distance: 16.9
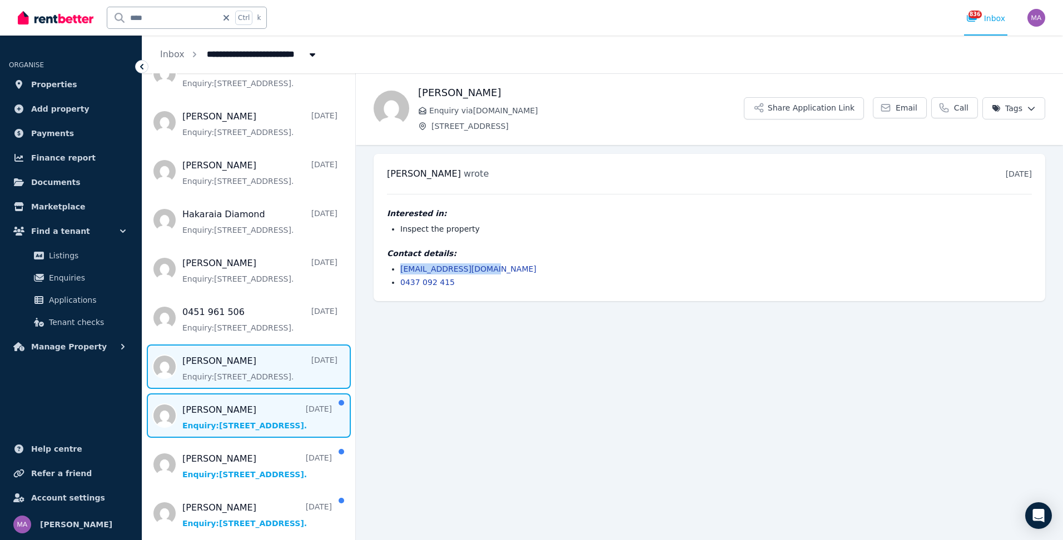
click at [242, 410] on span "Message list" at bounding box center [248, 416] width 213 height 44
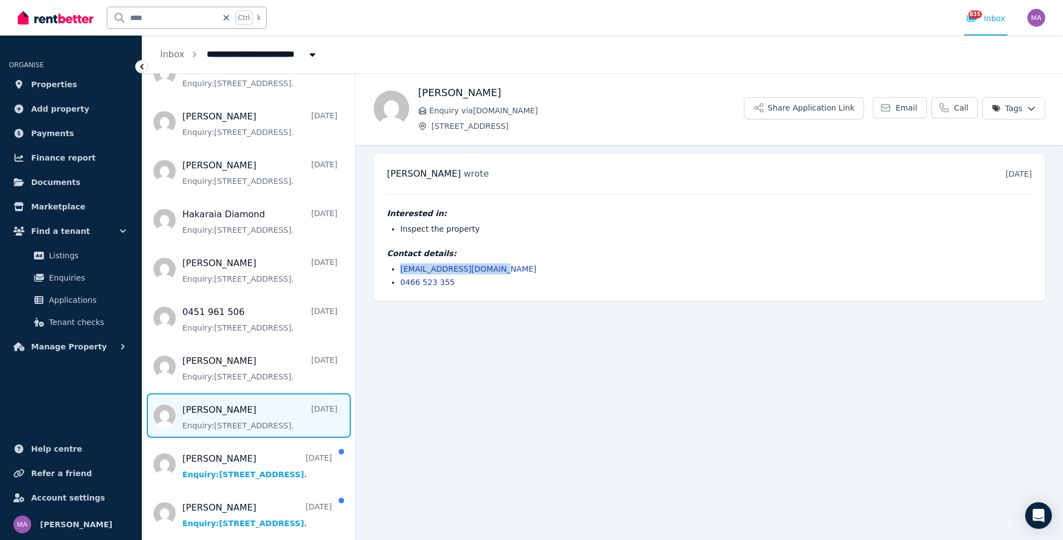
drag, startPoint x: 504, startPoint y: 268, endPoint x: 391, endPoint y: 265, distance: 112.9
click at [400, 265] on li "whyterachel44@gmail.com" at bounding box center [715, 268] width 631 height 11
drag, startPoint x: 391, startPoint y: 265, endPoint x: 406, endPoint y: 265, distance: 15.0
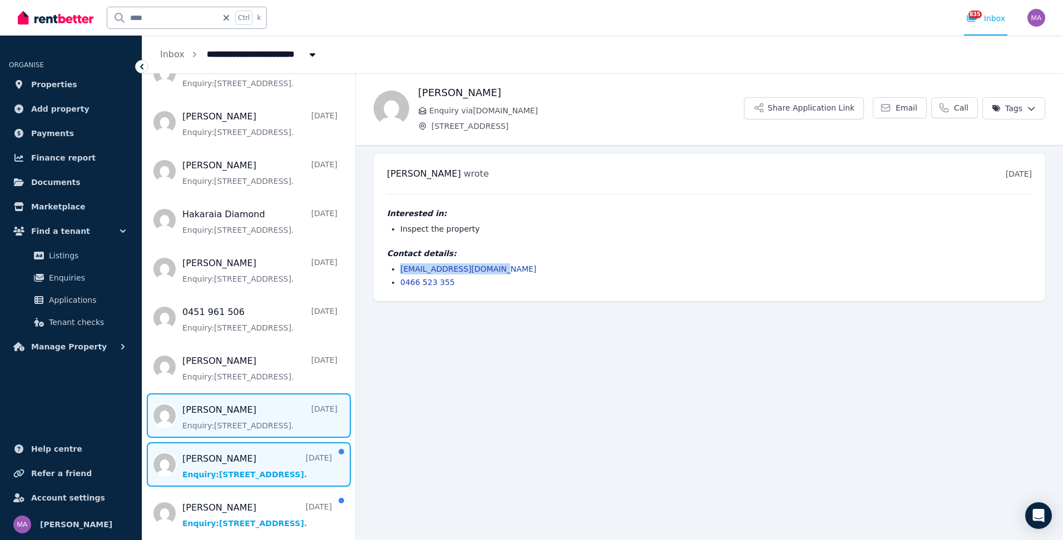
click at [232, 459] on span "Message list" at bounding box center [248, 464] width 213 height 44
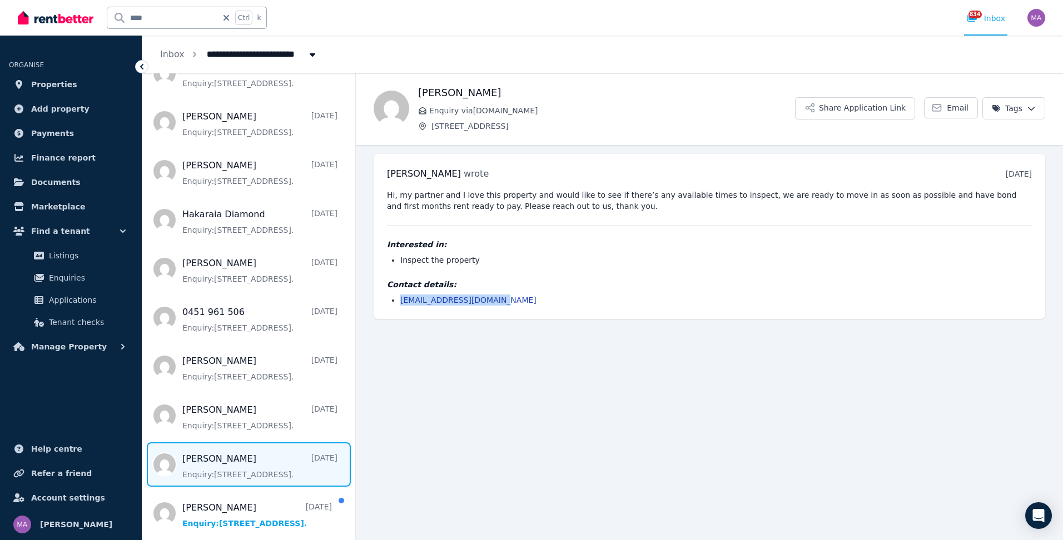
drag, startPoint x: 500, startPoint y: 300, endPoint x: 397, endPoint y: 300, distance: 102.3
click at [397, 300] on ul "shanaylucas@hotmail.com" at bounding box center [709, 300] width 645 height 11
drag, startPoint x: 397, startPoint y: 300, endPoint x: 430, endPoint y: 296, distance: 33.0
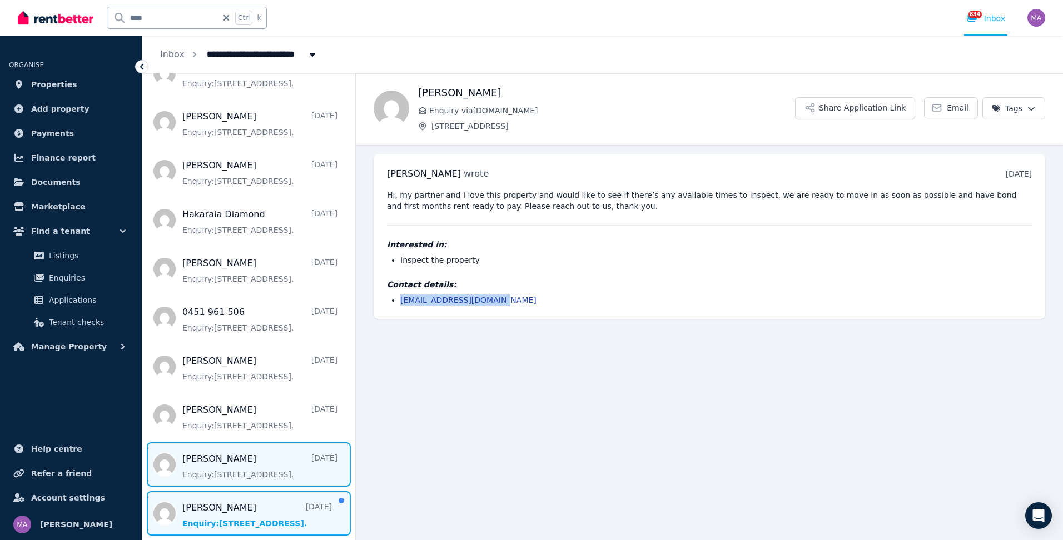
click at [286, 512] on span "Message list" at bounding box center [248, 513] width 213 height 44
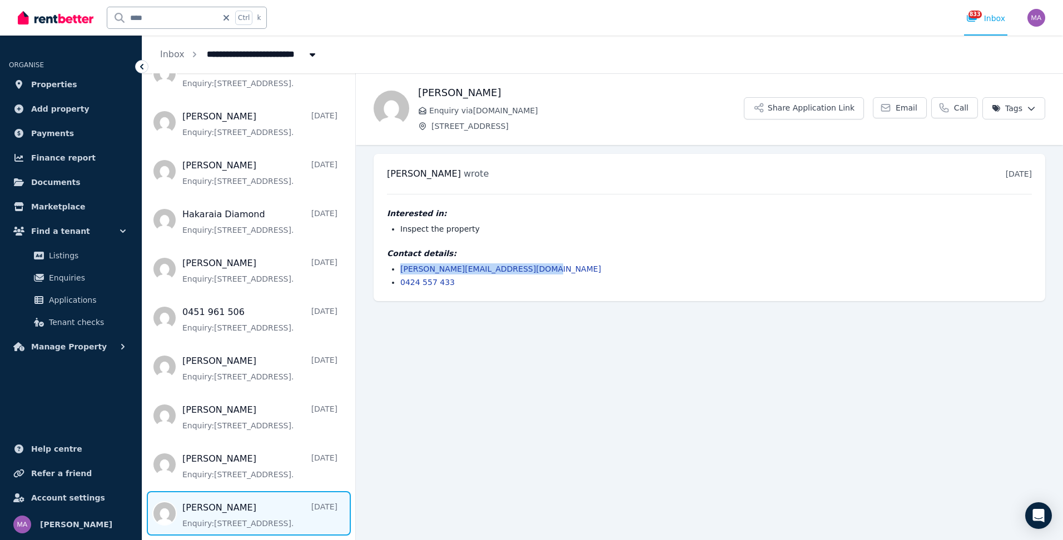
drag, startPoint x: 533, startPoint y: 267, endPoint x: 397, endPoint y: 268, distance: 136.2
click at [397, 268] on ul "paula.hernandezgarzon@hotmail.com 0424 557 433" at bounding box center [709, 275] width 645 height 24
drag, startPoint x: 397, startPoint y: 268, endPoint x: 421, endPoint y: 269, distance: 23.9
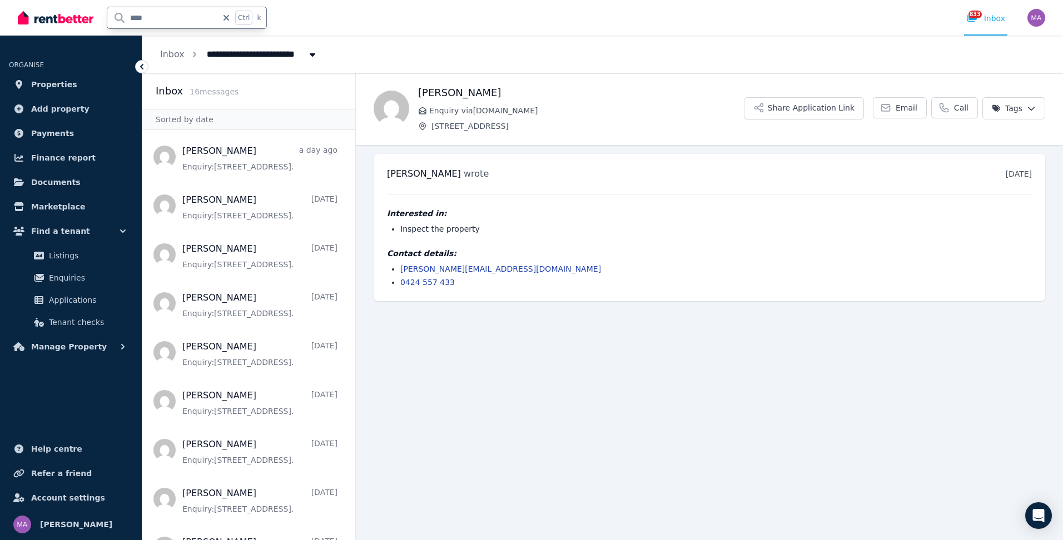
drag, startPoint x: 158, startPoint y: 23, endPoint x: 130, endPoint y: 22, distance: 28.4
click at [130, 22] on input "****" at bounding box center [162, 17] width 110 height 21
type input "***"
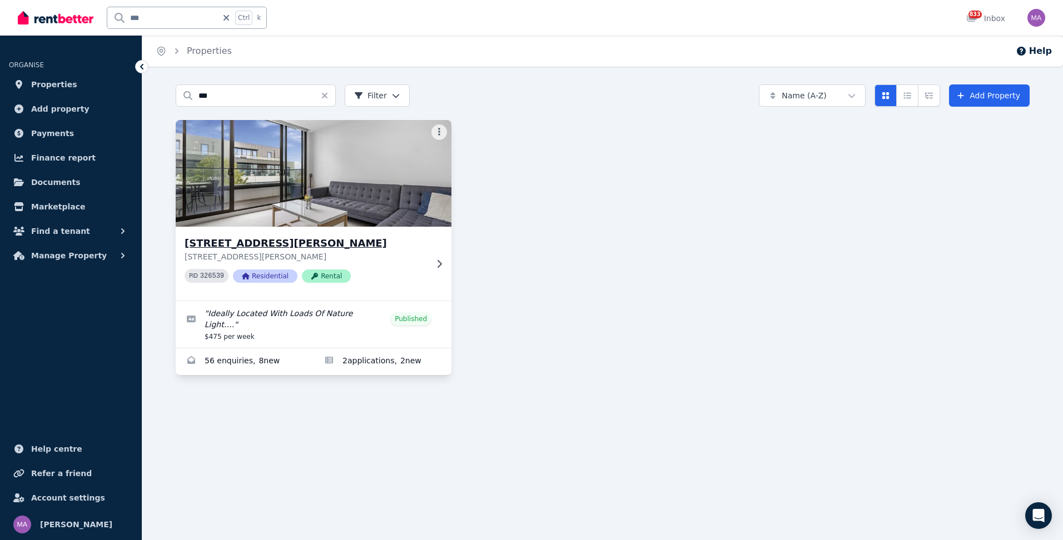
click at [442, 267] on icon at bounding box center [439, 264] width 11 height 9
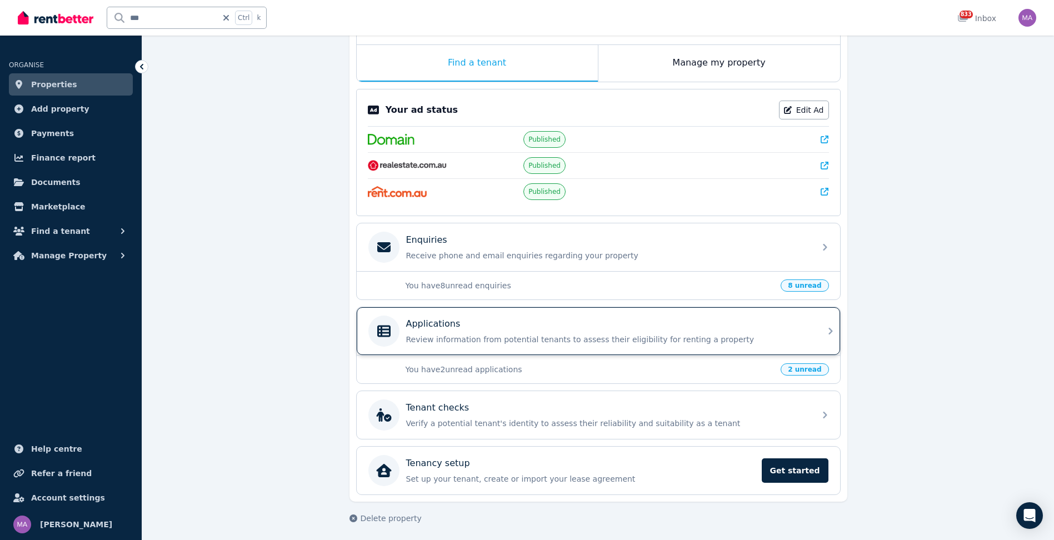
scroll to position [179, 0]
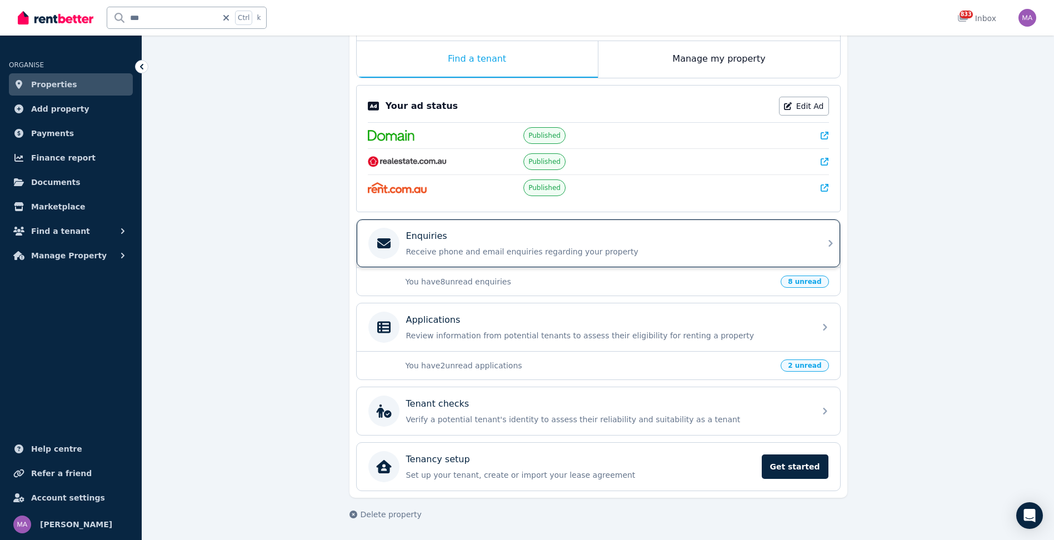
click at [830, 247] on icon at bounding box center [830, 243] width 13 height 13
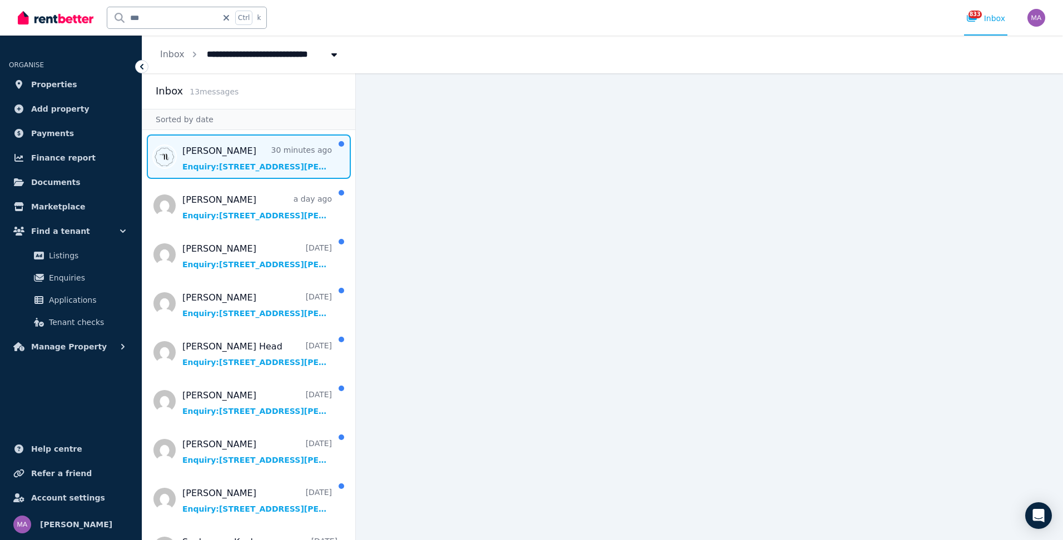
click at [268, 168] on span "Message list" at bounding box center [248, 157] width 213 height 44
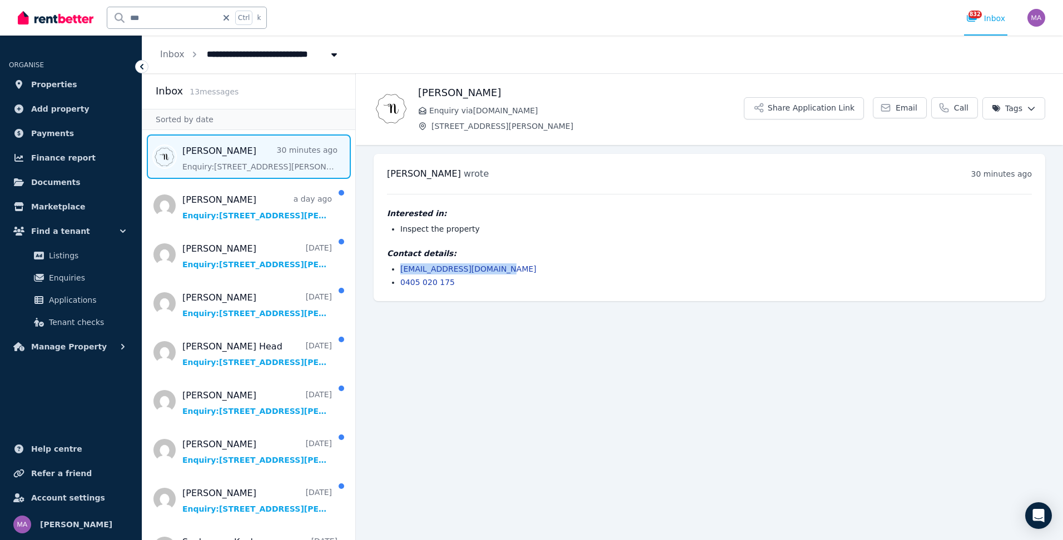
drag, startPoint x: 504, startPoint y: 268, endPoint x: 399, endPoint y: 267, distance: 104.5
click at [399, 267] on ul "hassan.najma23@gmail.com 0405 020 175" at bounding box center [709, 275] width 645 height 24
drag, startPoint x: 399, startPoint y: 267, endPoint x: 411, endPoint y: 267, distance: 11.7
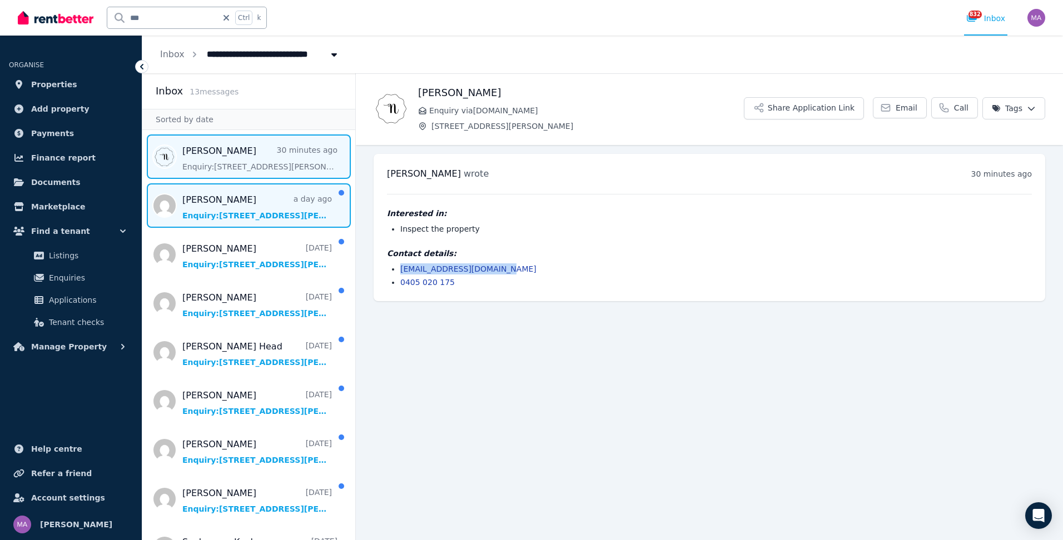
click at [274, 211] on span "Message list" at bounding box center [248, 205] width 213 height 44
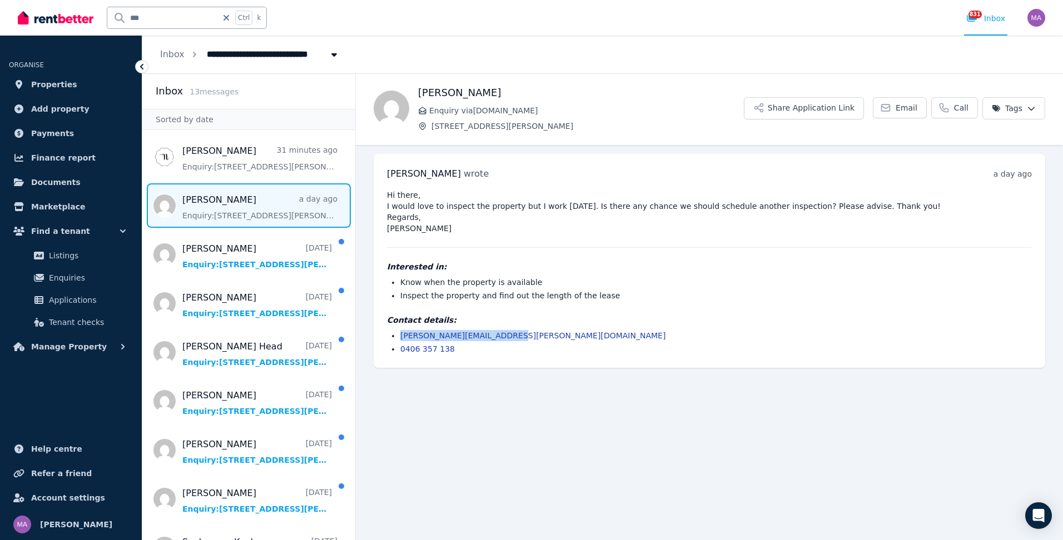
drag, startPoint x: 508, startPoint y: 335, endPoint x: 400, endPoint y: 337, distance: 108.4
click at [400, 337] on ul "shiwani.dhakal@outlook.com 0406 357 138" at bounding box center [709, 342] width 645 height 24
drag, startPoint x: 400, startPoint y: 337, endPoint x: 409, endPoint y: 339, distance: 9.6
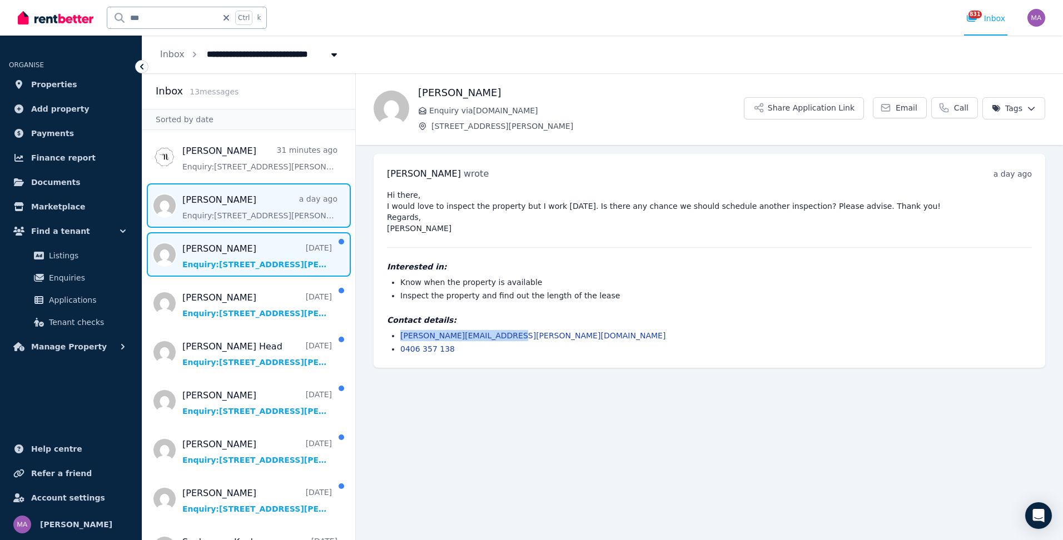
click at [190, 249] on span "Message list" at bounding box center [248, 254] width 213 height 44
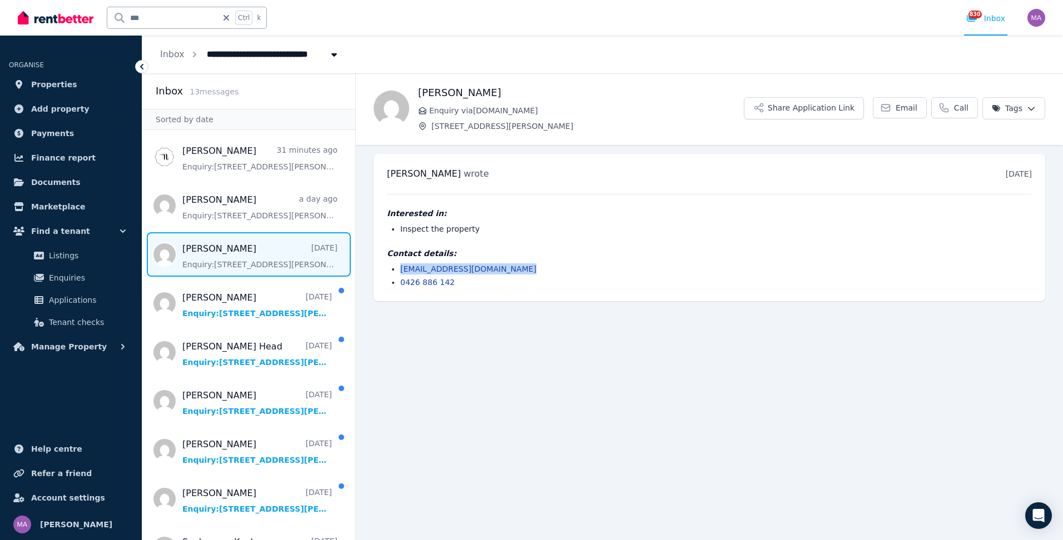
drag, startPoint x: 495, startPoint y: 266, endPoint x: 397, endPoint y: 269, distance: 97.3
click at [397, 269] on ul "jefersonsteven2000@gmail.com 0426 886 142" at bounding box center [709, 275] width 645 height 24
drag, startPoint x: 397, startPoint y: 269, endPoint x: 410, endPoint y: 270, distance: 12.8
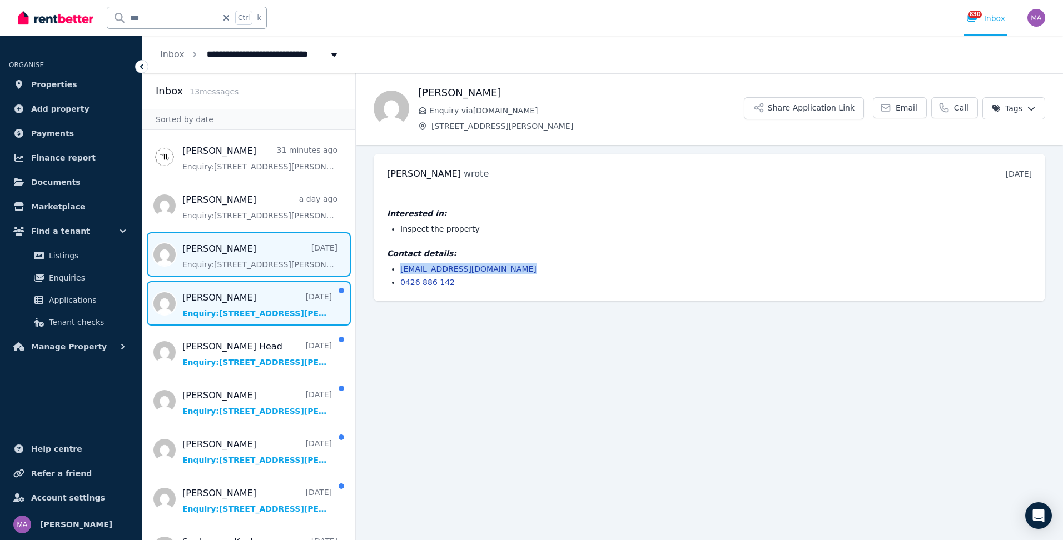
click at [228, 305] on span "Message list" at bounding box center [248, 303] width 213 height 44
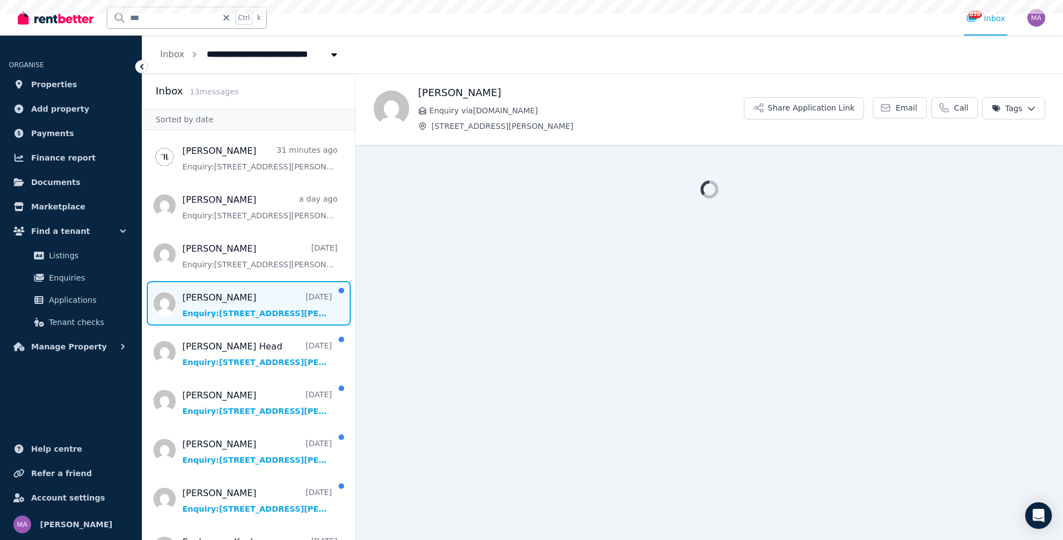
scroll to position [111, 0]
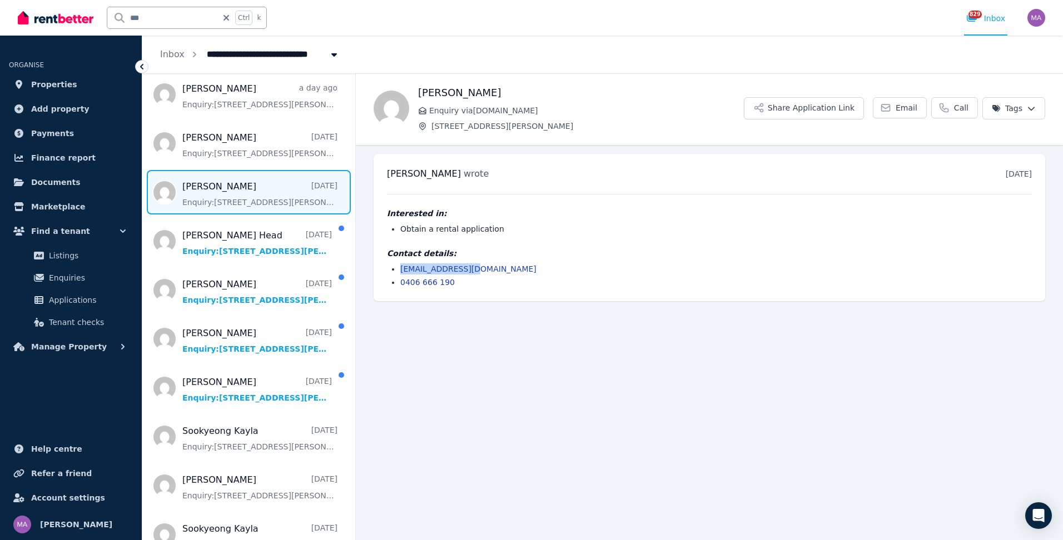
drag, startPoint x: 475, startPoint y: 267, endPoint x: 401, endPoint y: 271, distance: 74.6
click at [401, 271] on li "admin@freshaus.au" at bounding box center [715, 268] width 631 height 11
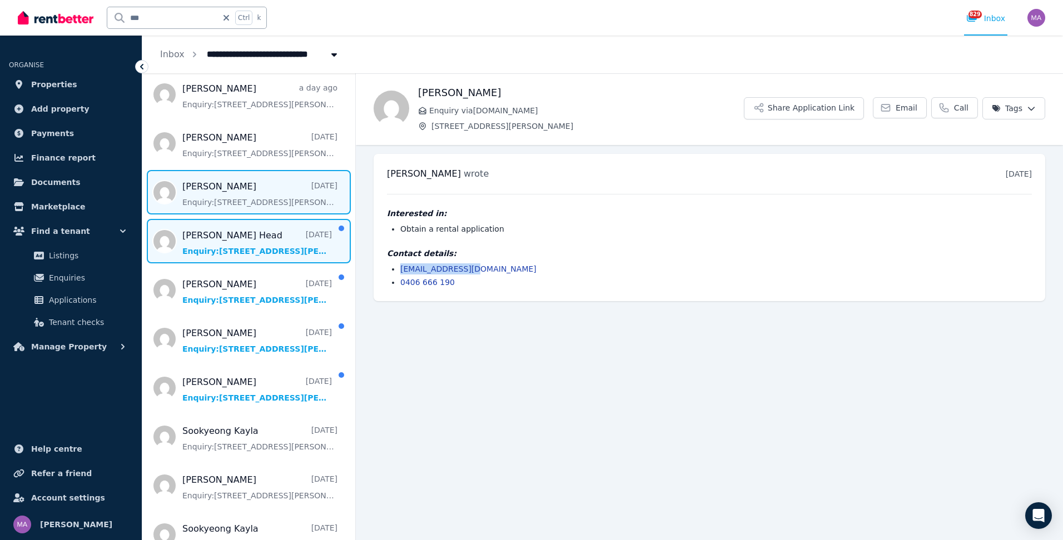
click at [210, 241] on span "Message list" at bounding box center [248, 241] width 213 height 44
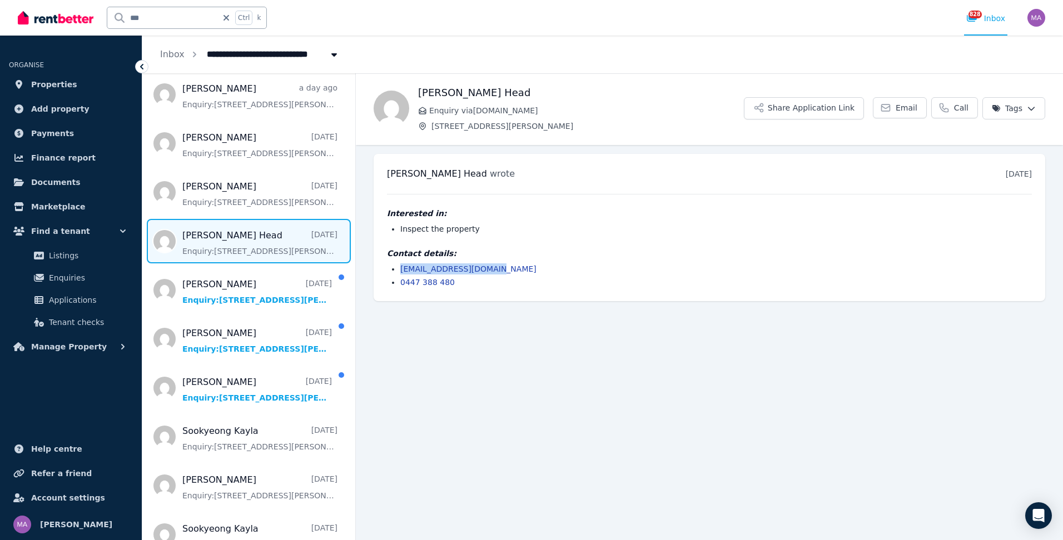
drag, startPoint x: 495, startPoint y: 268, endPoint x: 399, endPoint y: 273, distance: 96.3
click at [399, 273] on ul "colleenghead@gmail.com 0447 388 480" at bounding box center [709, 275] width 645 height 24
drag, startPoint x: 399, startPoint y: 273, endPoint x: 415, endPoint y: 272, distance: 16.1
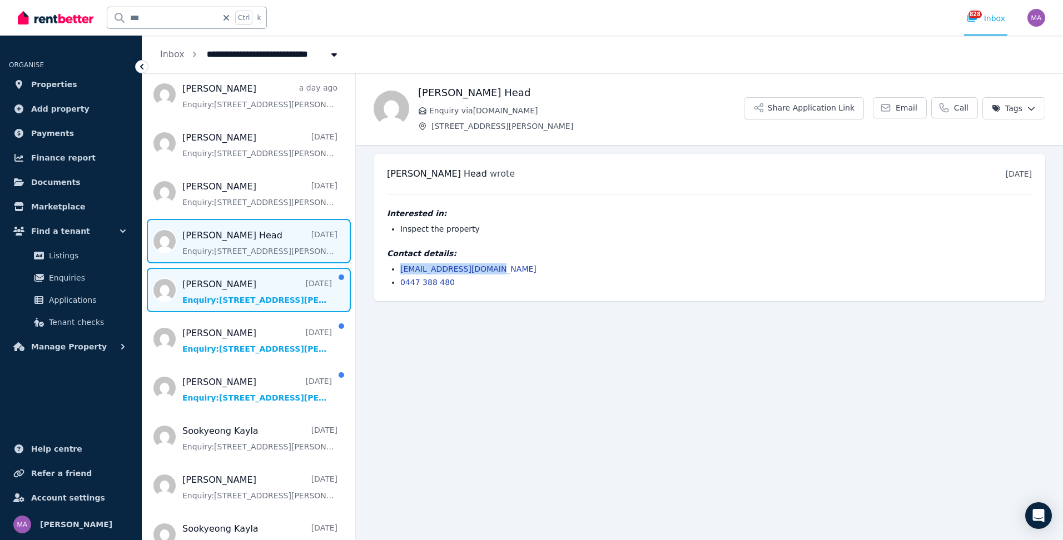
click at [261, 275] on span "Message list" at bounding box center [248, 290] width 213 height 44
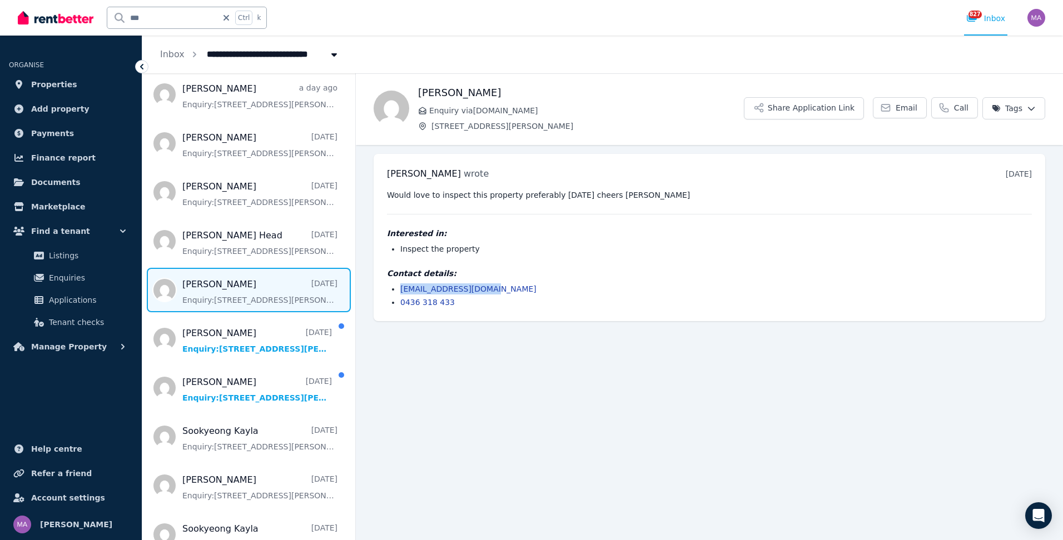
drag, startPoint x: 490, startPoint y: 286, endPoint x: 401, endPoint y: 293, distance: 89.2
click at [401, 293] on li "jaspermck16@gmail.com" at bounding box center [715, 288] width 631 height 11
drag, startPoint x: 401, startPoint y: 293, endPoint x: 410, endPoint y: 291, distance: 9.2
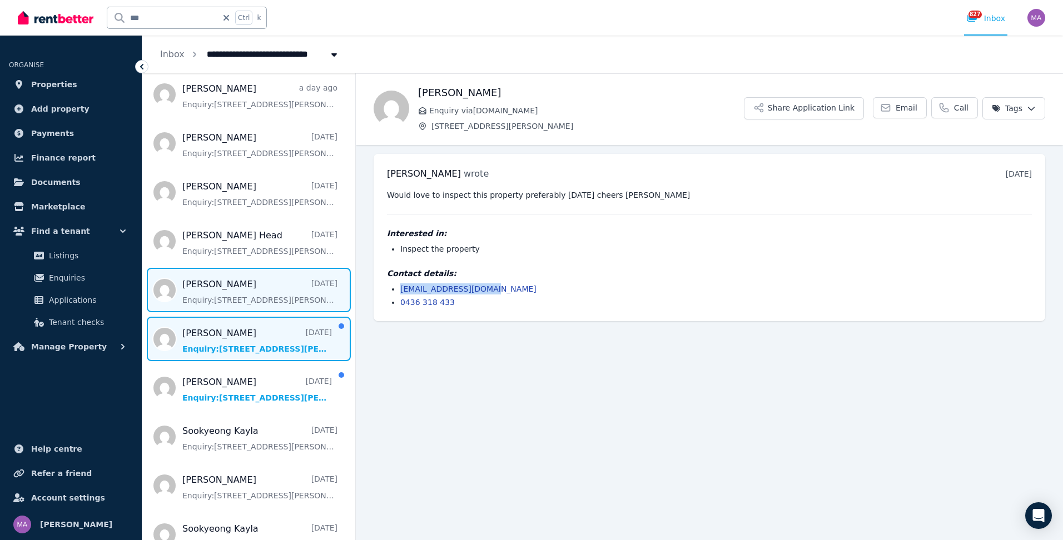
click at [272, 340] on span "Message list" at bounding box center [248, 339] width 213 height 44
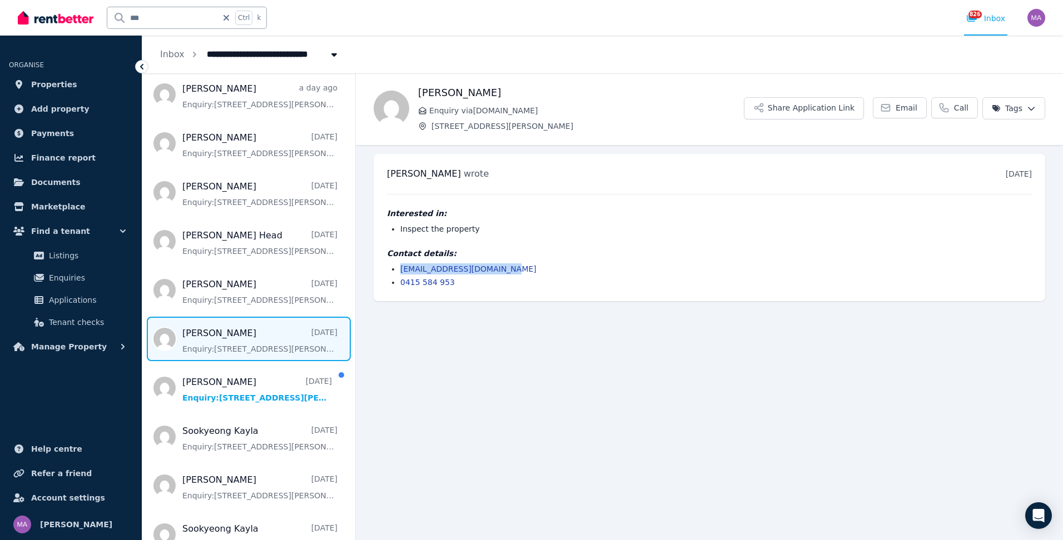
drag, startPoint x: 509, startPoint y: 270, endPoint x: 392, endPoint y: 274, distance: 116.8
click at [400, 274] on li "ahmad.siddiqi01@gmail.com" at bounding box center [715, 268] width 631 height 11
drag, startPoint x: 392, startPoint y: 274, endPoint x: 435, endPoint y: 268, distance: 43.2
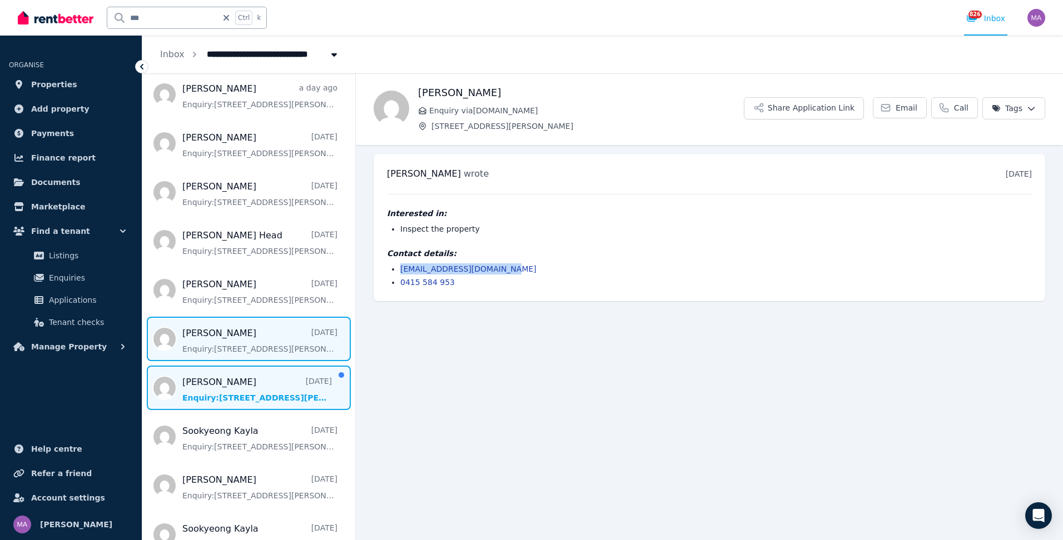
click at [244, 387] on span "Message list" at bounding box center [248, 388] width 213 height 44
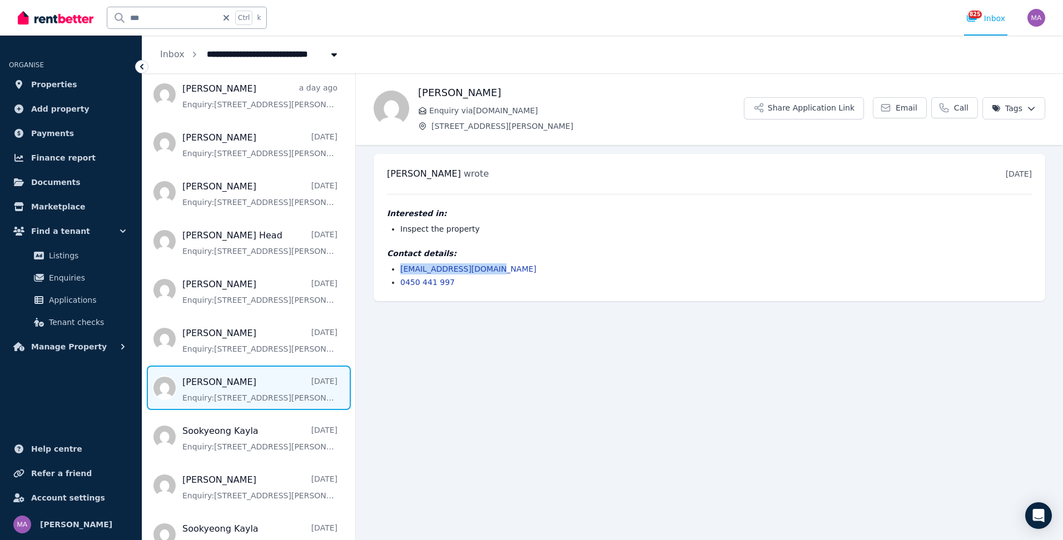
drag, startPoint x: 502, startPoint y: 268, endPoint x: 398, endPoint y: 270, distance: 104.0
click at [398, 270] on ul "kyliechia997@gmail.com 0450 441 997" at bounding box center [709, 275] width 645 height 24
